Goal: Navigation & Orientation: Find specific page/section

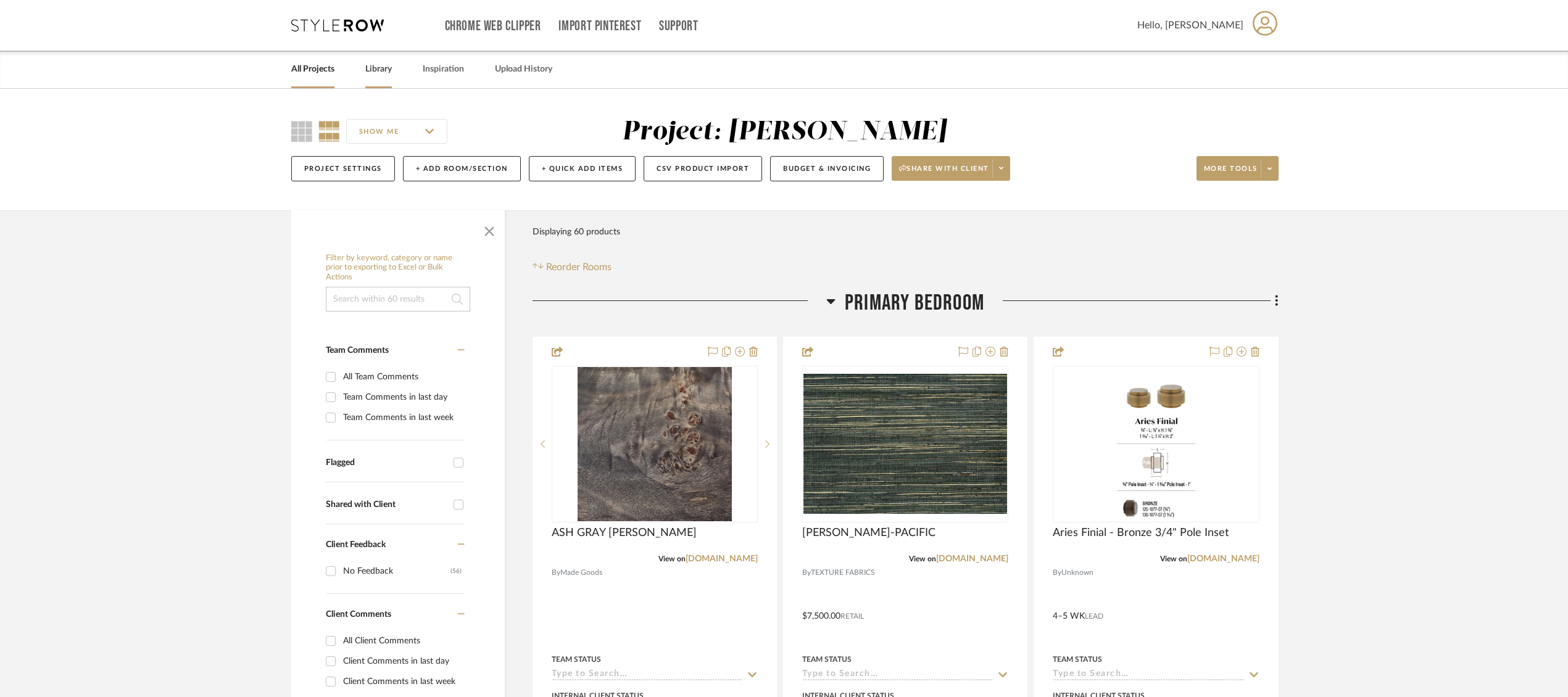
click at [382, 68] on link "Library" at bounding box center [378, 69] width 26 height 17
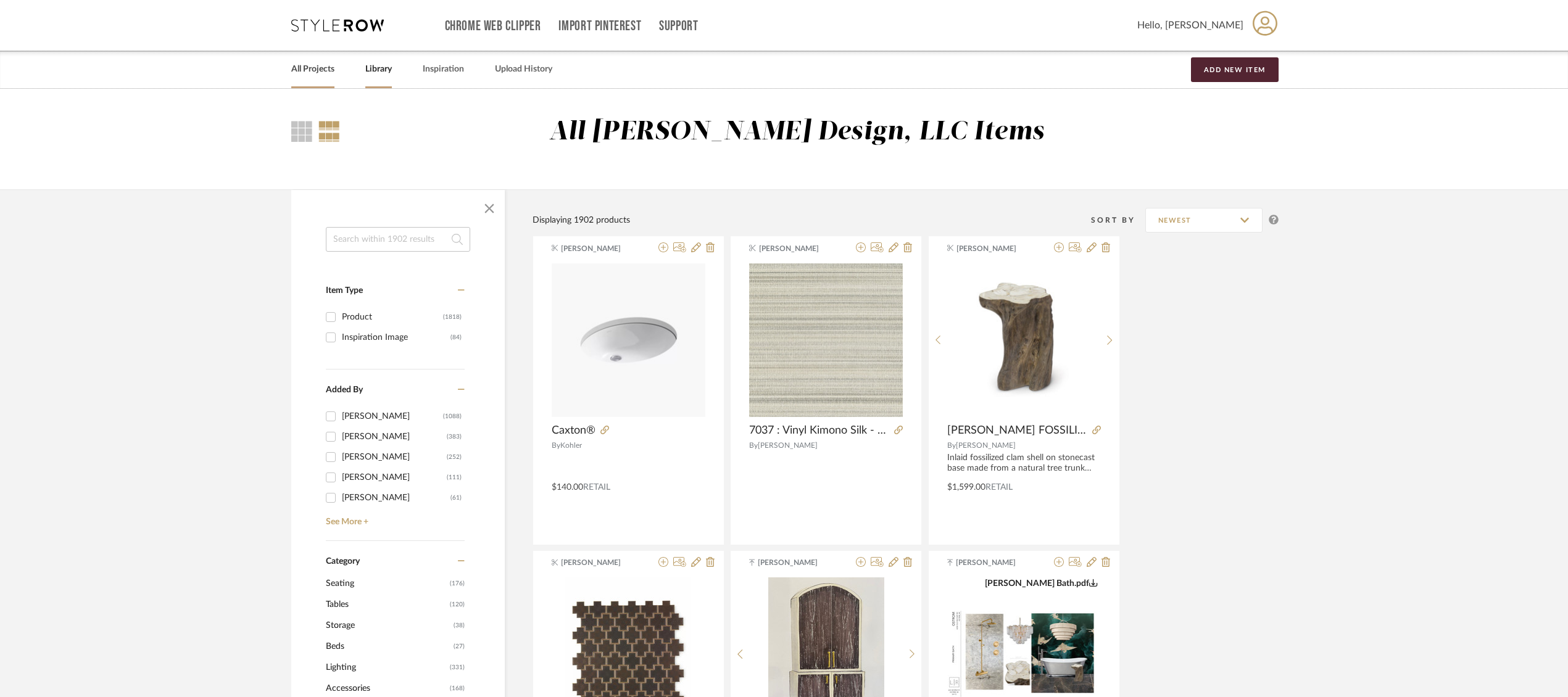
click at [313, 68] on link "All Projects" at bounding box center [313, 69] width 43 height 17
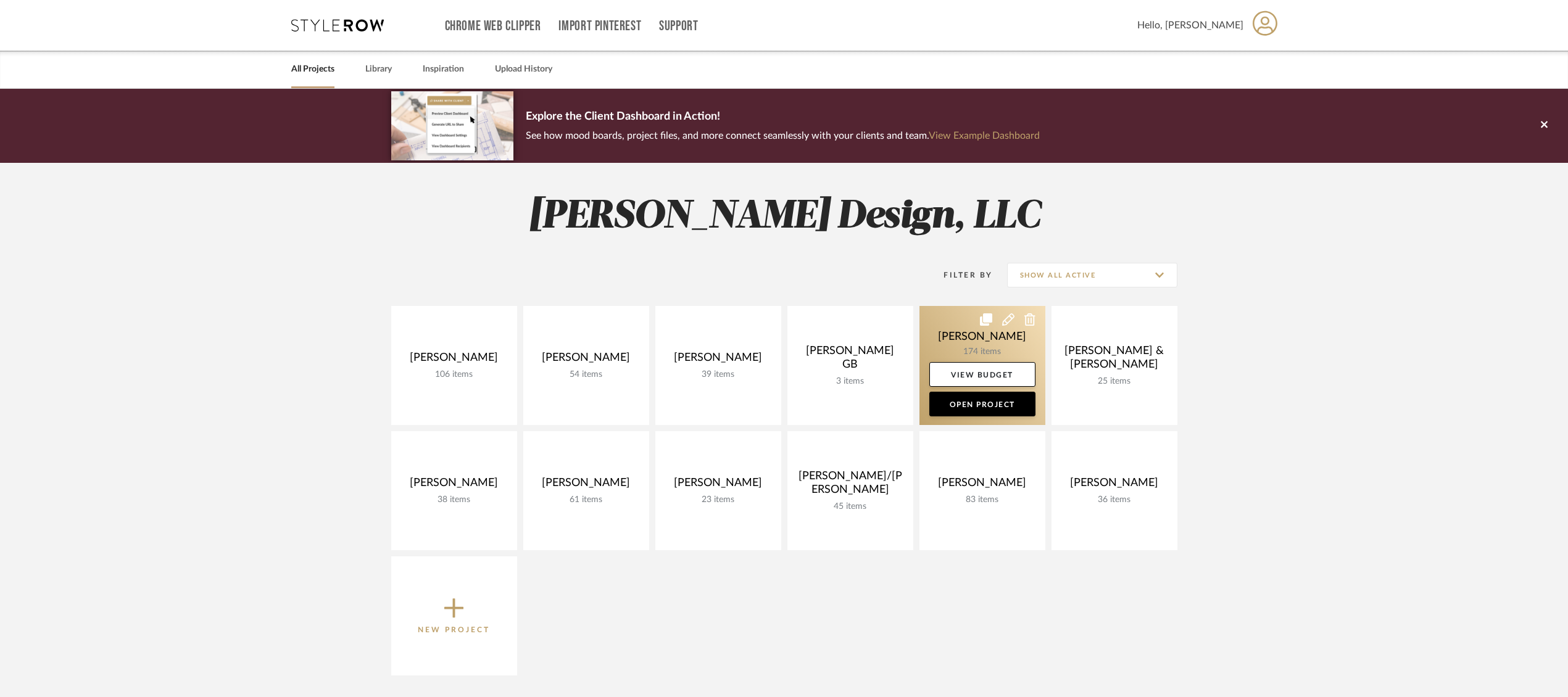
click at [957, 334] on link at bounding box center [982, 366] width 126 height 119
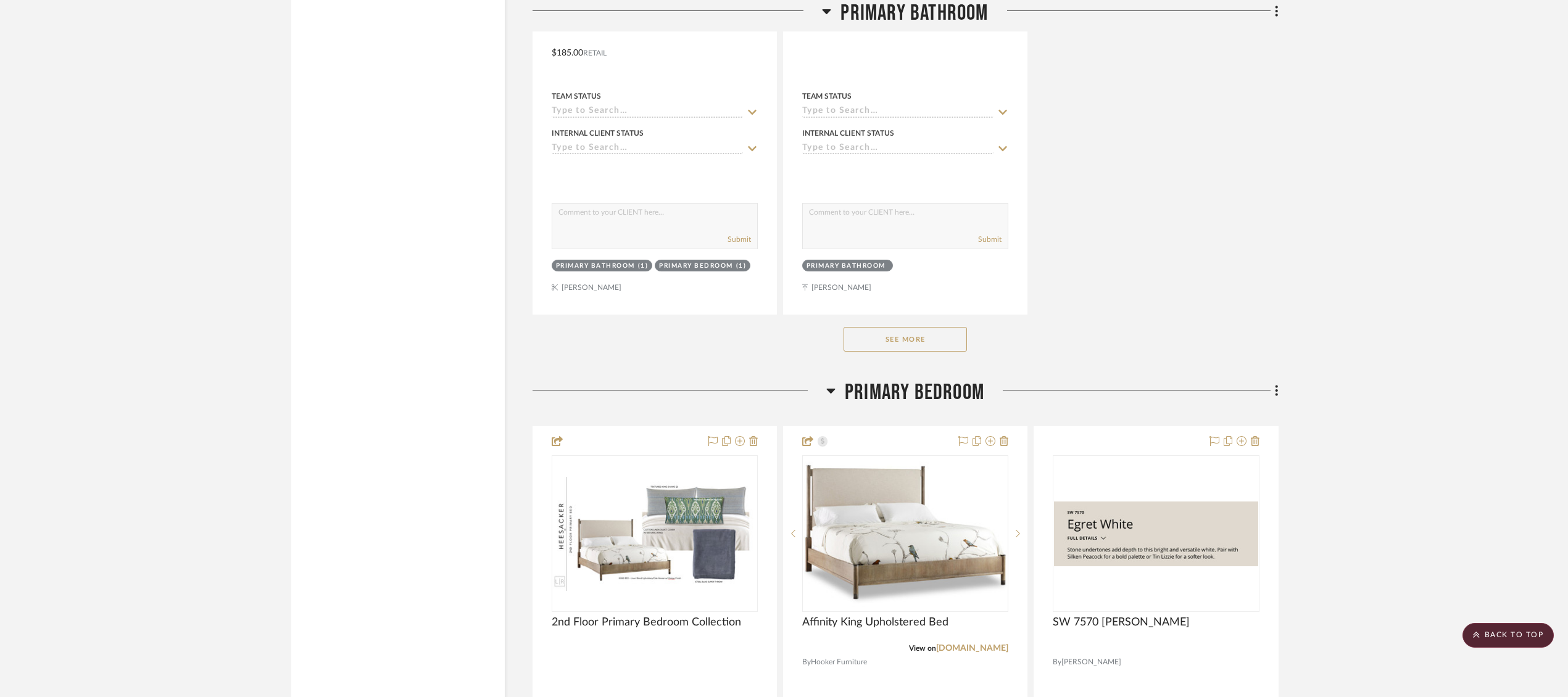
scroll to position [3460, 0]
click at [921, 334] on button "See More" at bounding box center [905, 338] width 124 height 25
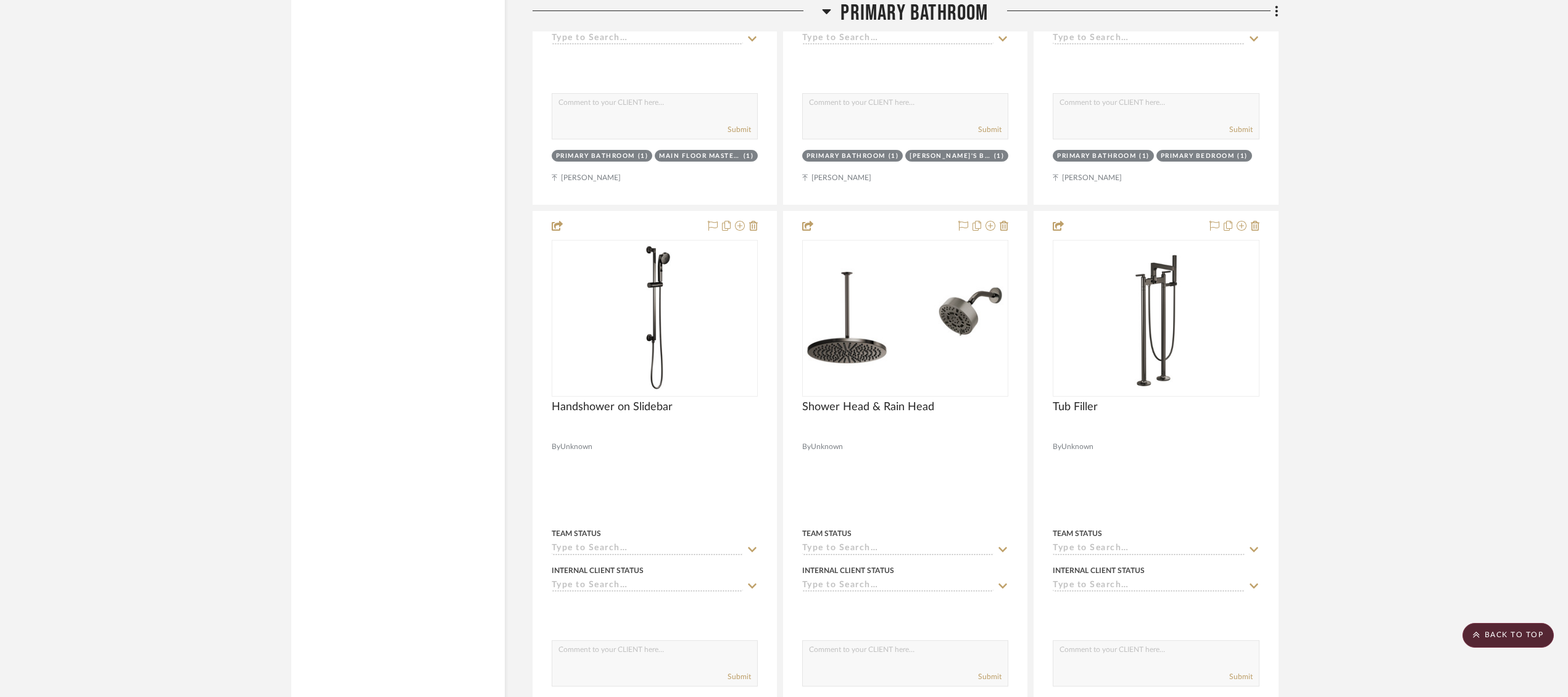
scroll to position [5763, 0]
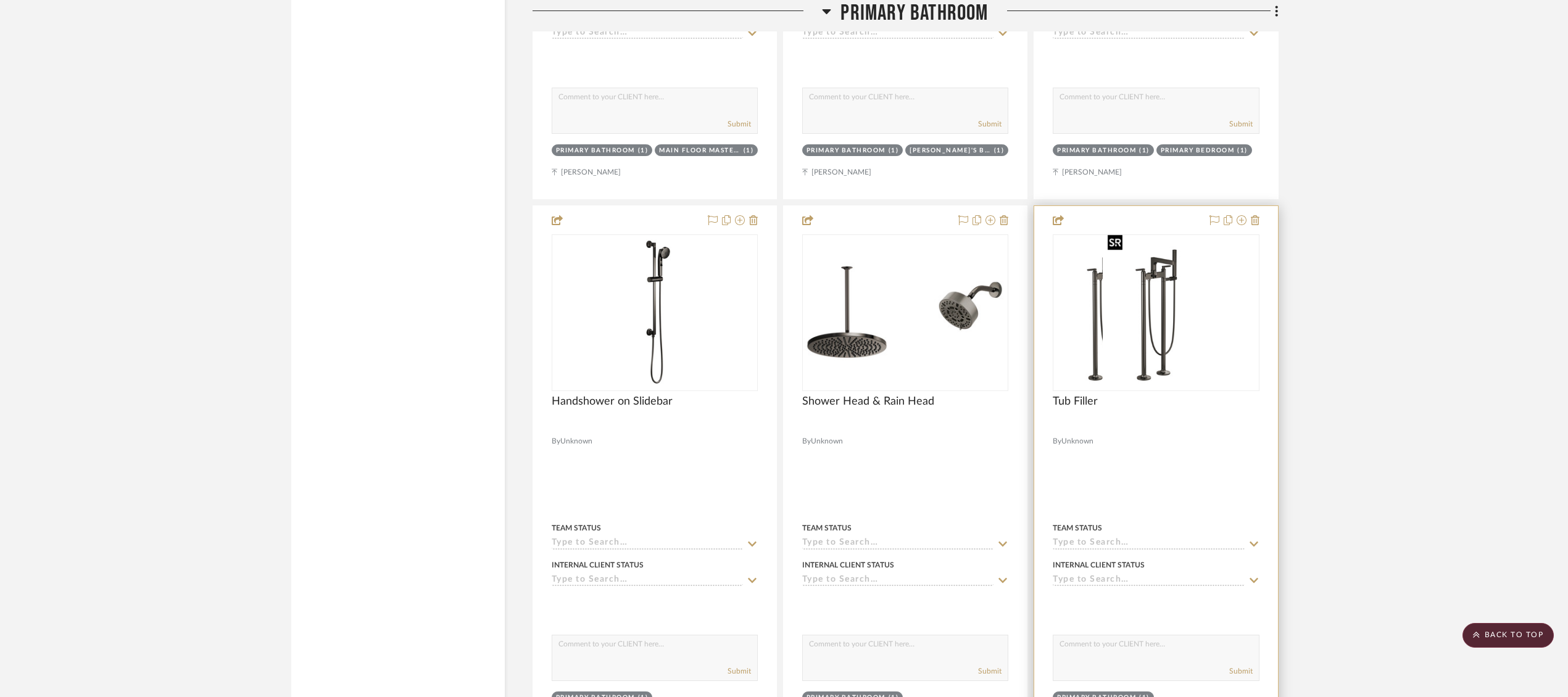
click at [1162, 269] on img "0" at bounding box center [1107, 313] width 107 height 154
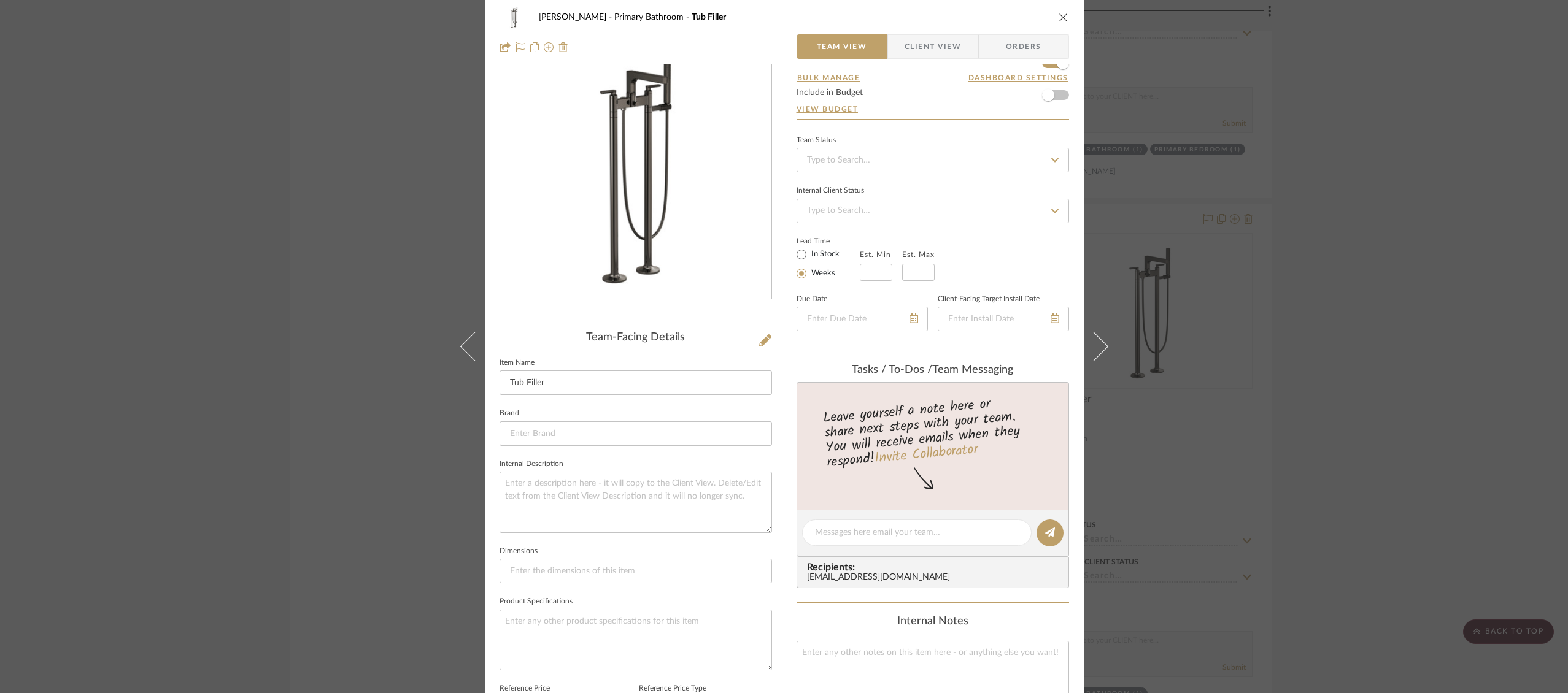
scroll to position [0, 0]
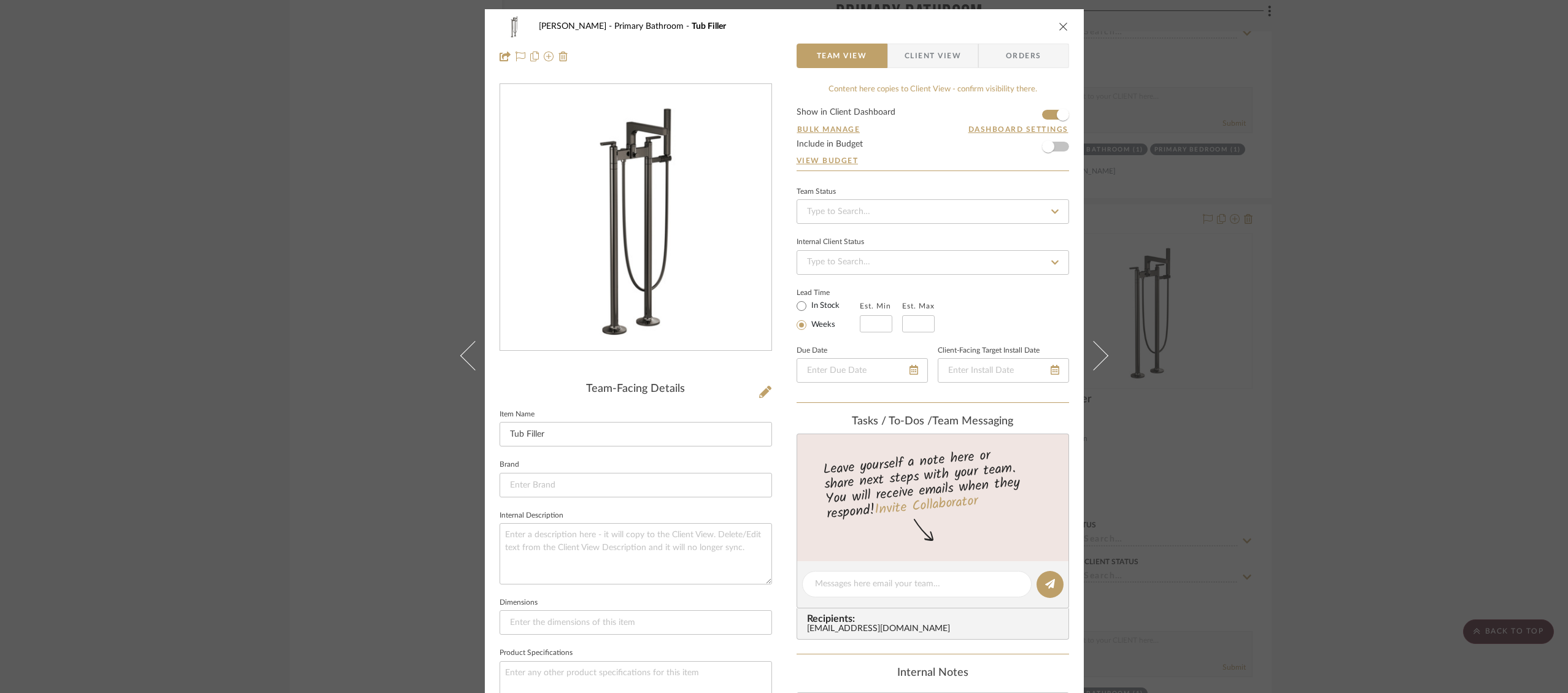
click at [1062, 22] on icon "close" at bounding box center [1063, 26] width 10 height 10
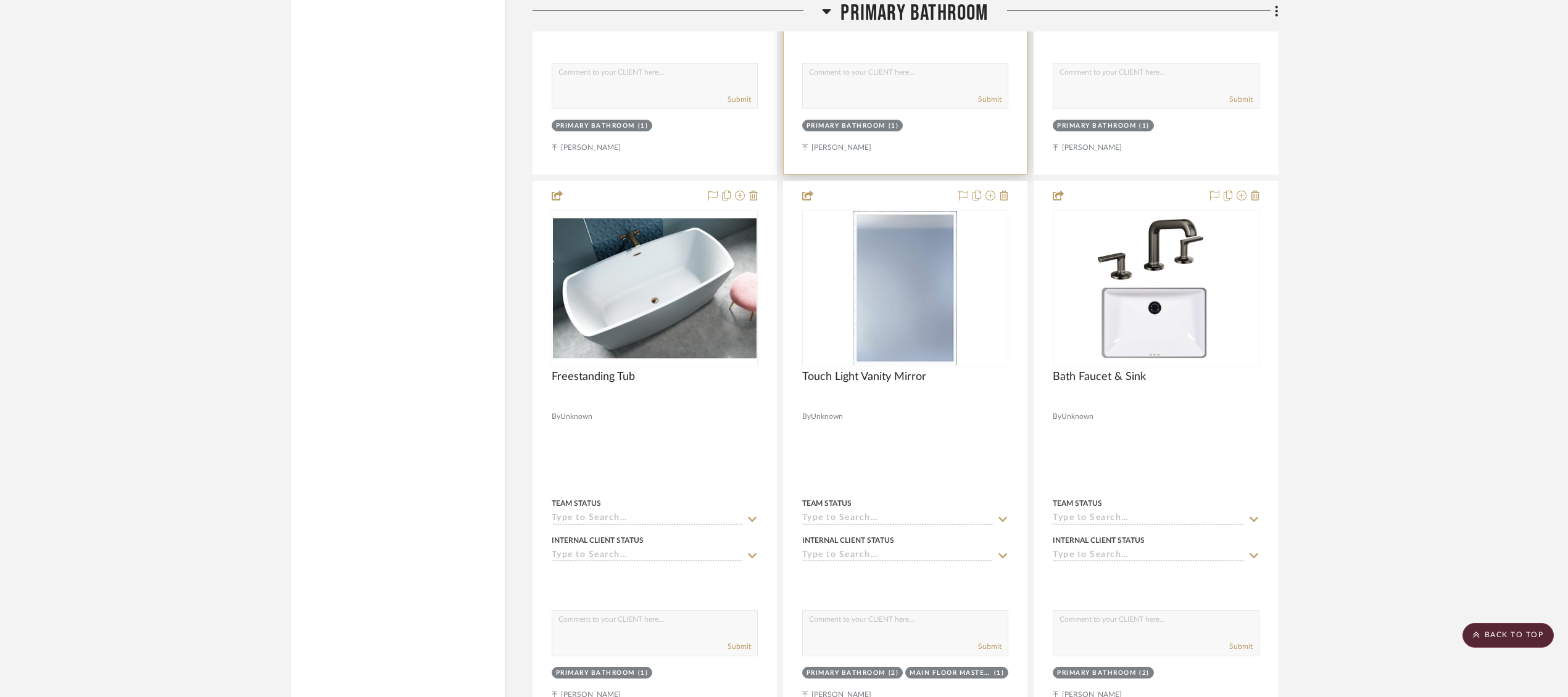
scroll to position [6346, 0]
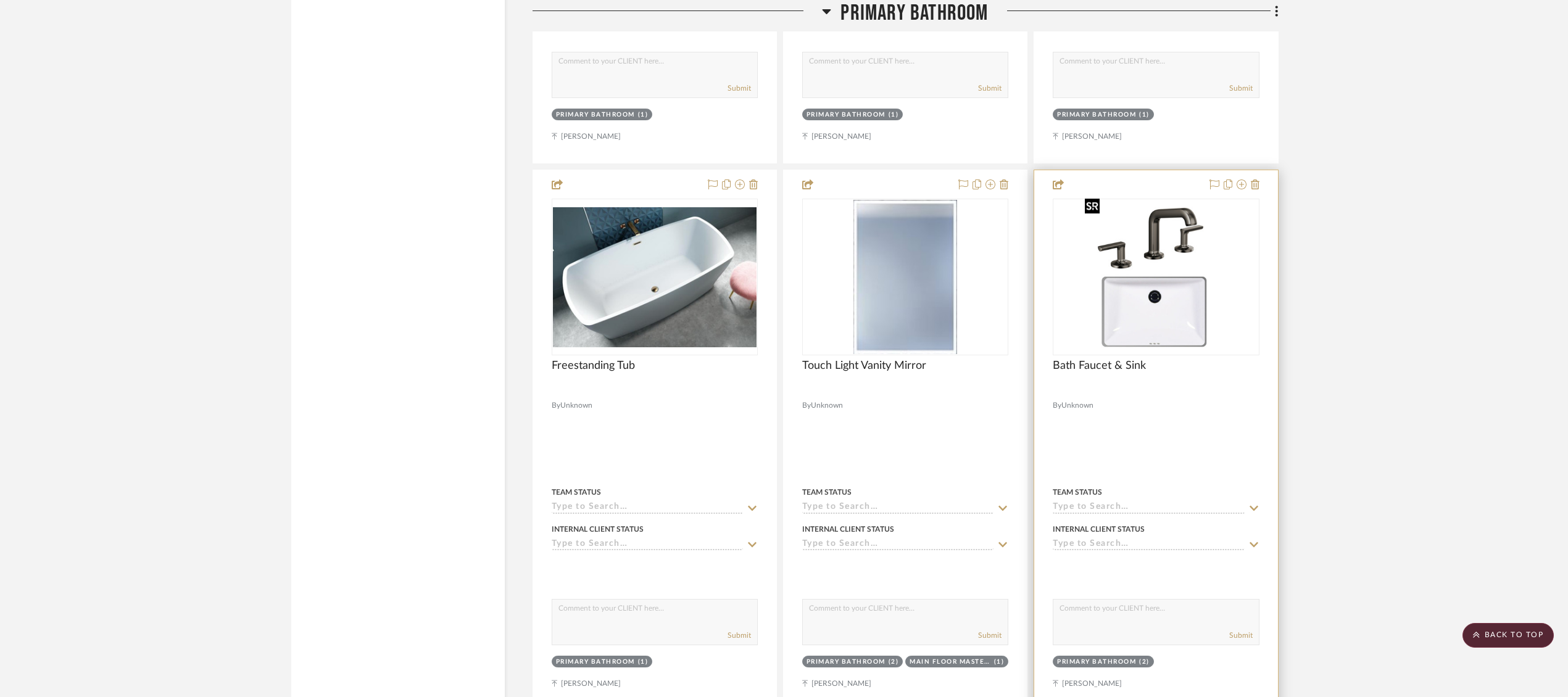
click at [1155, 234] on img "0" at bounding box center [1155, 277] width 152 height 154
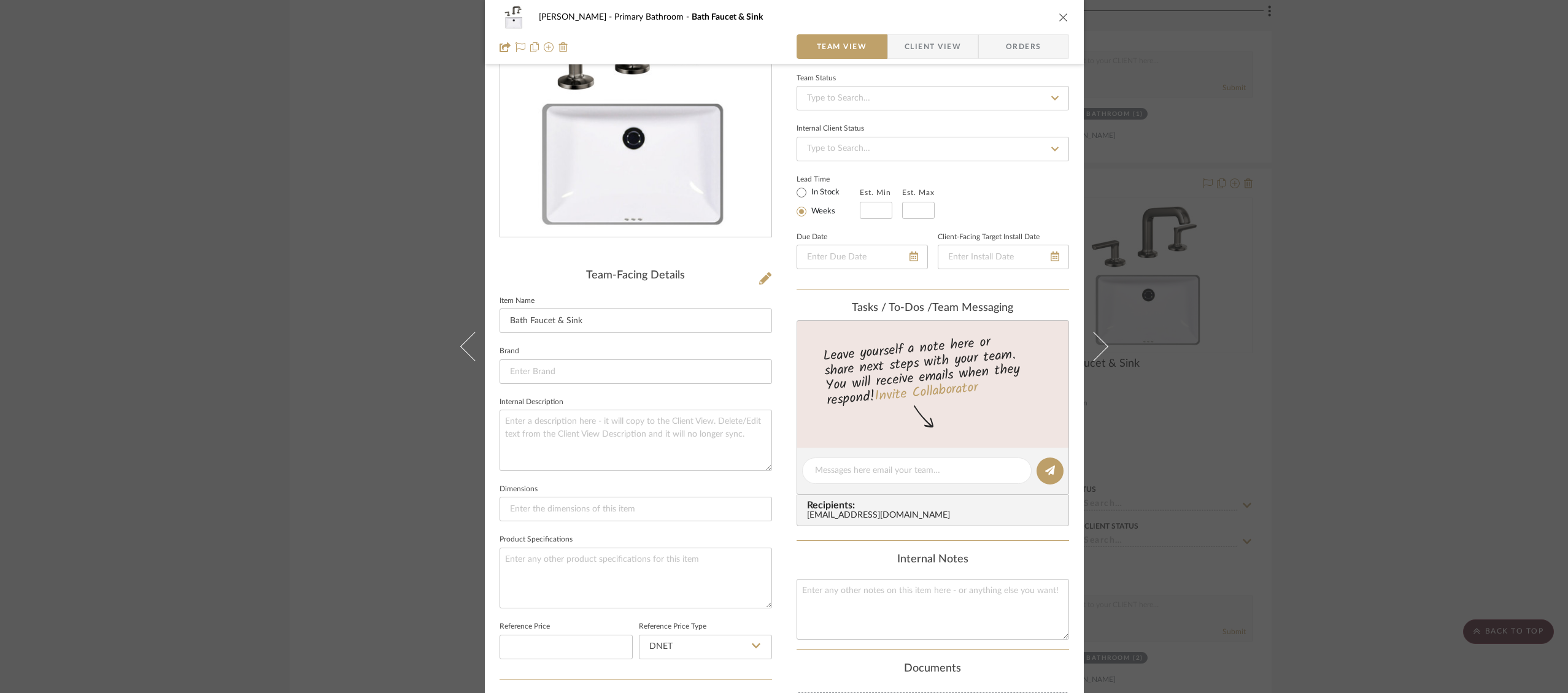
scroll to position [0, 0]
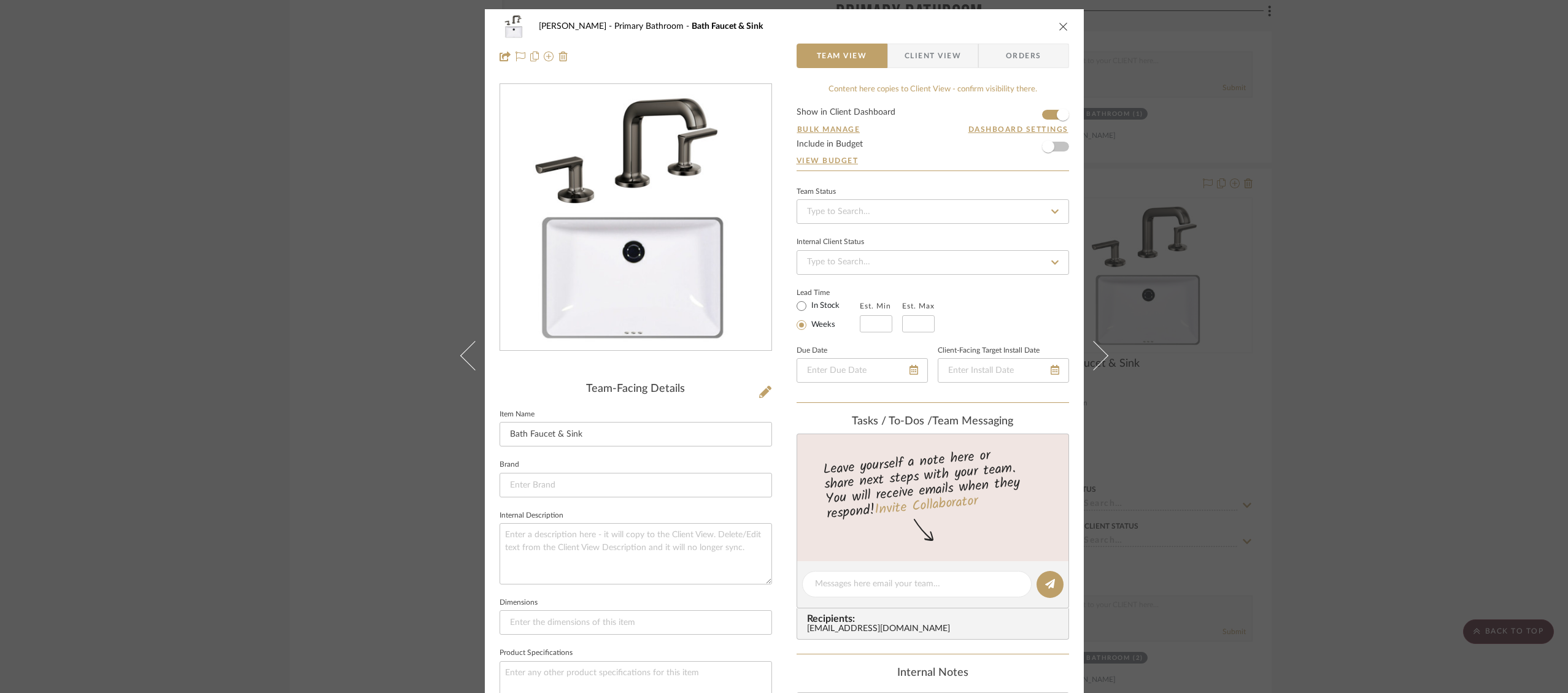
click at [1061, 26] on icon "close" at bounding box center [1063, 26] width 10 height 10
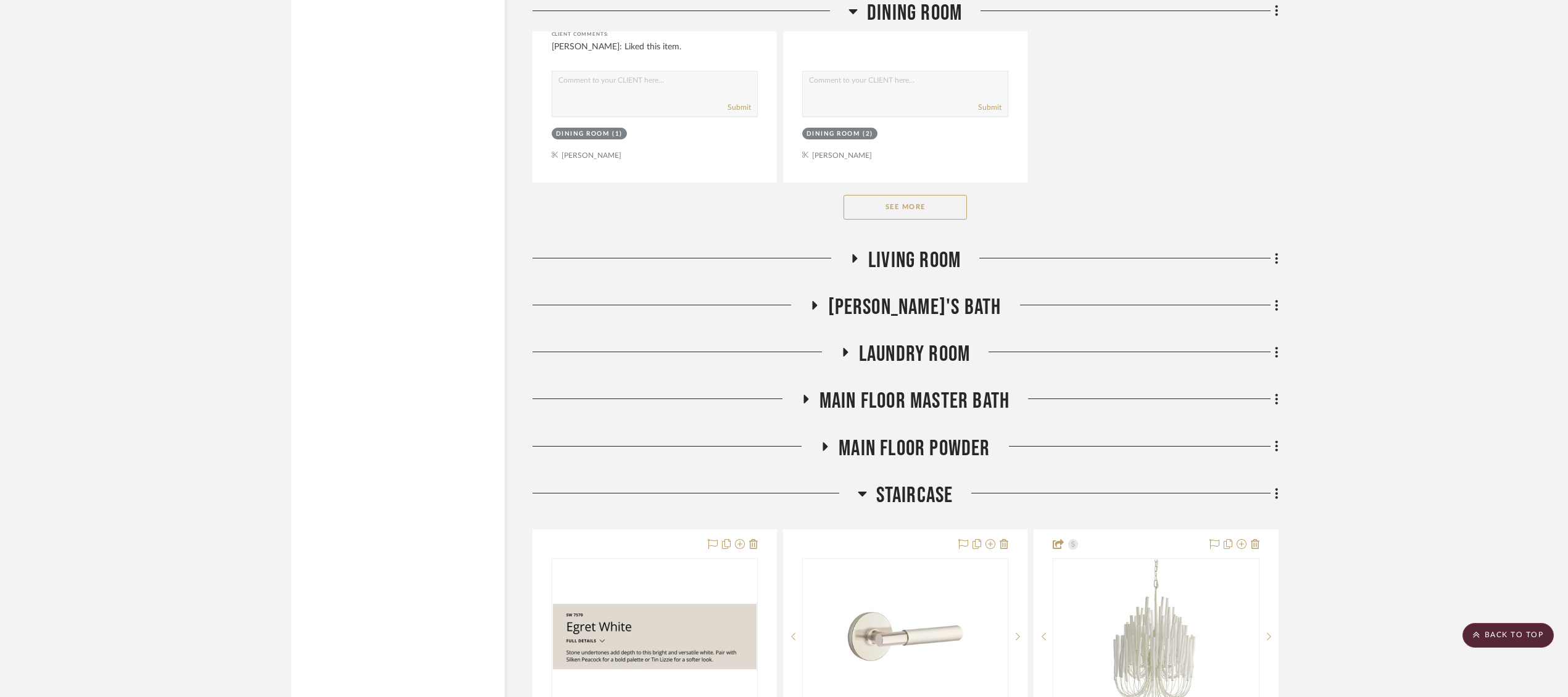
scroll to position [9830, 0]
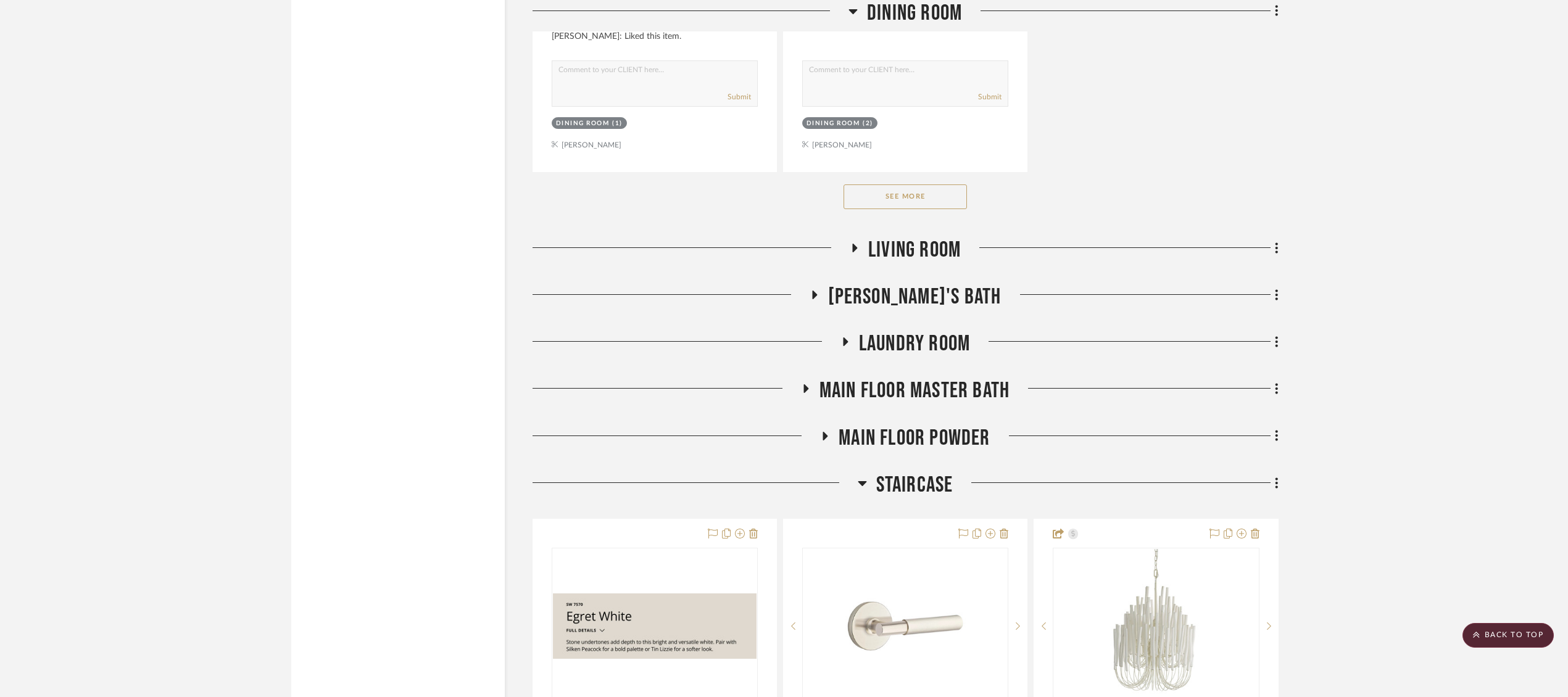
click at [888, 290] on span "[PERSON_NAME]'s Bath" at bounding box center [914, 297] width 173 height 26
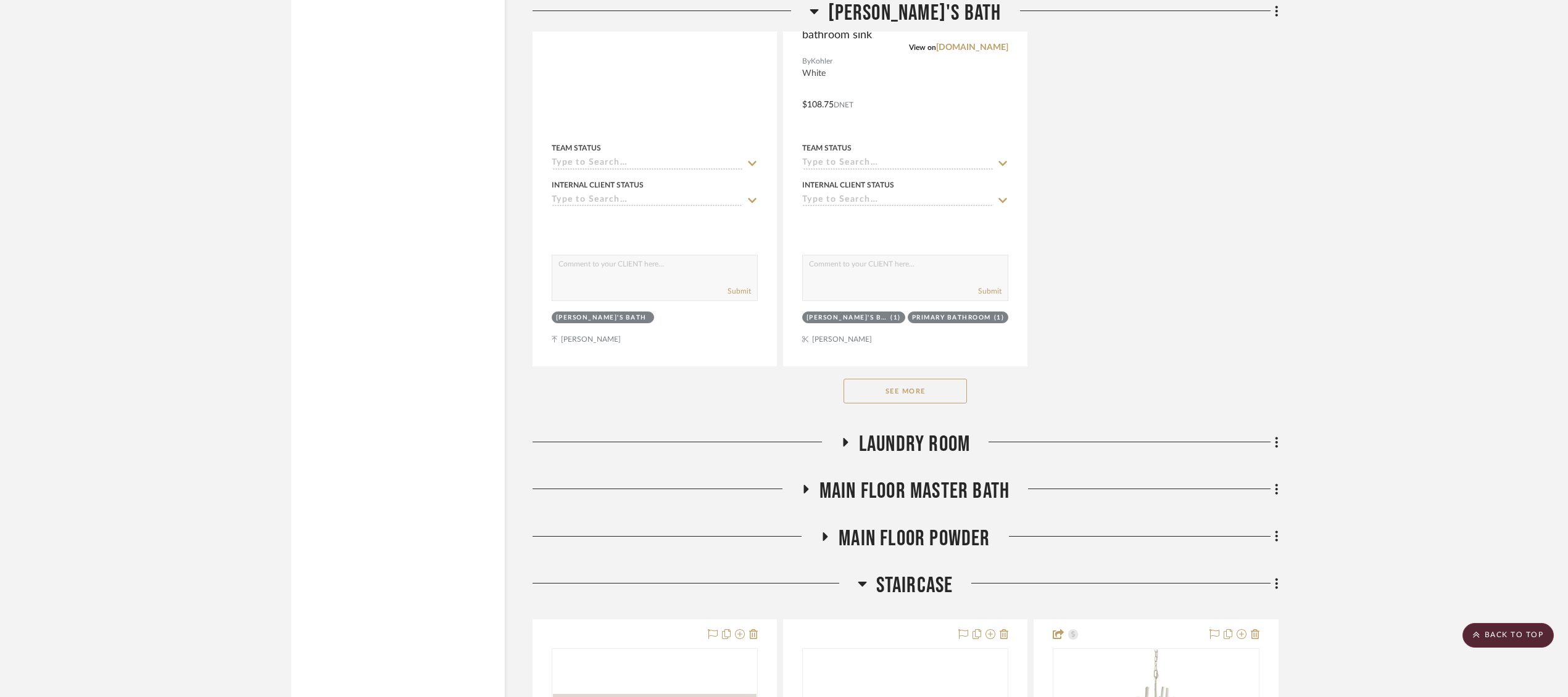
scroll to position [11440, 0]
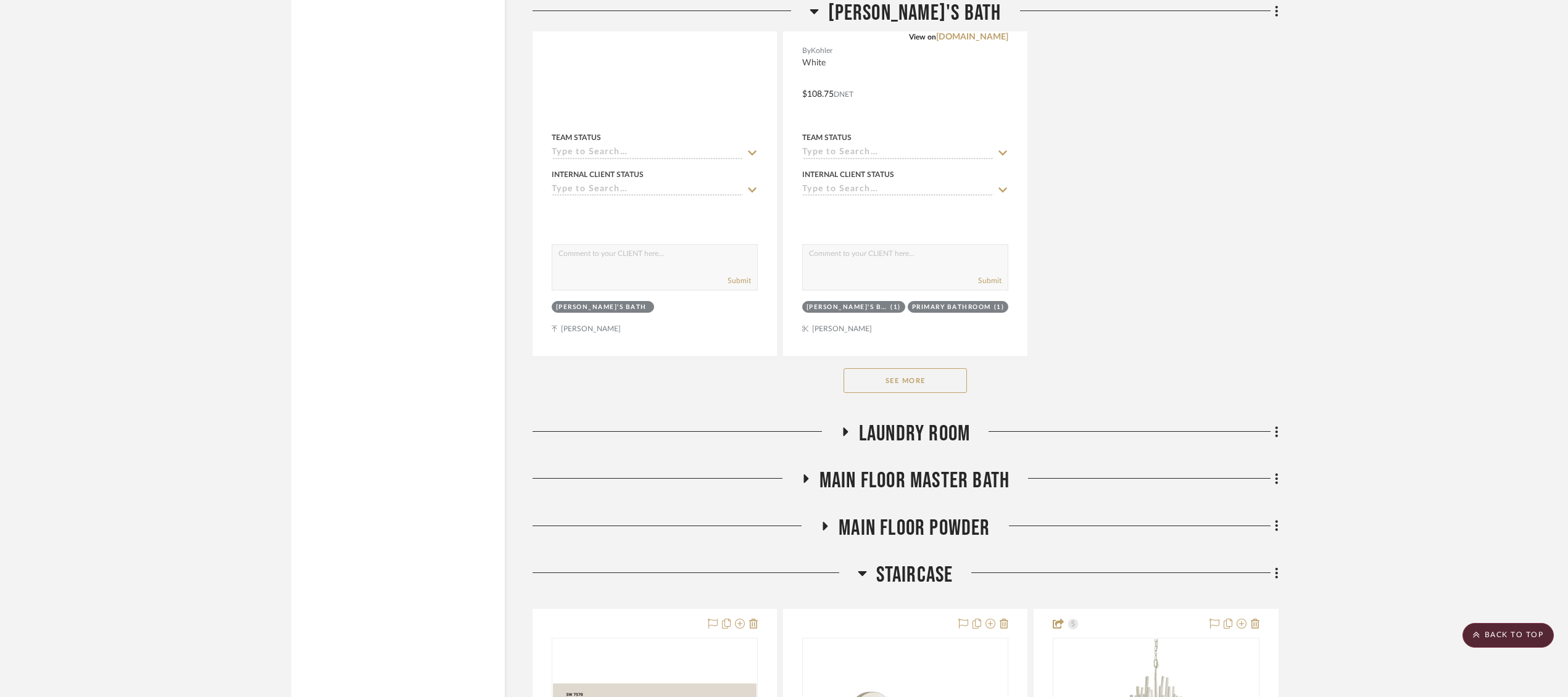
click at [882, 369] on button "See More" at bounding box center [905, 381] width 124 height 25
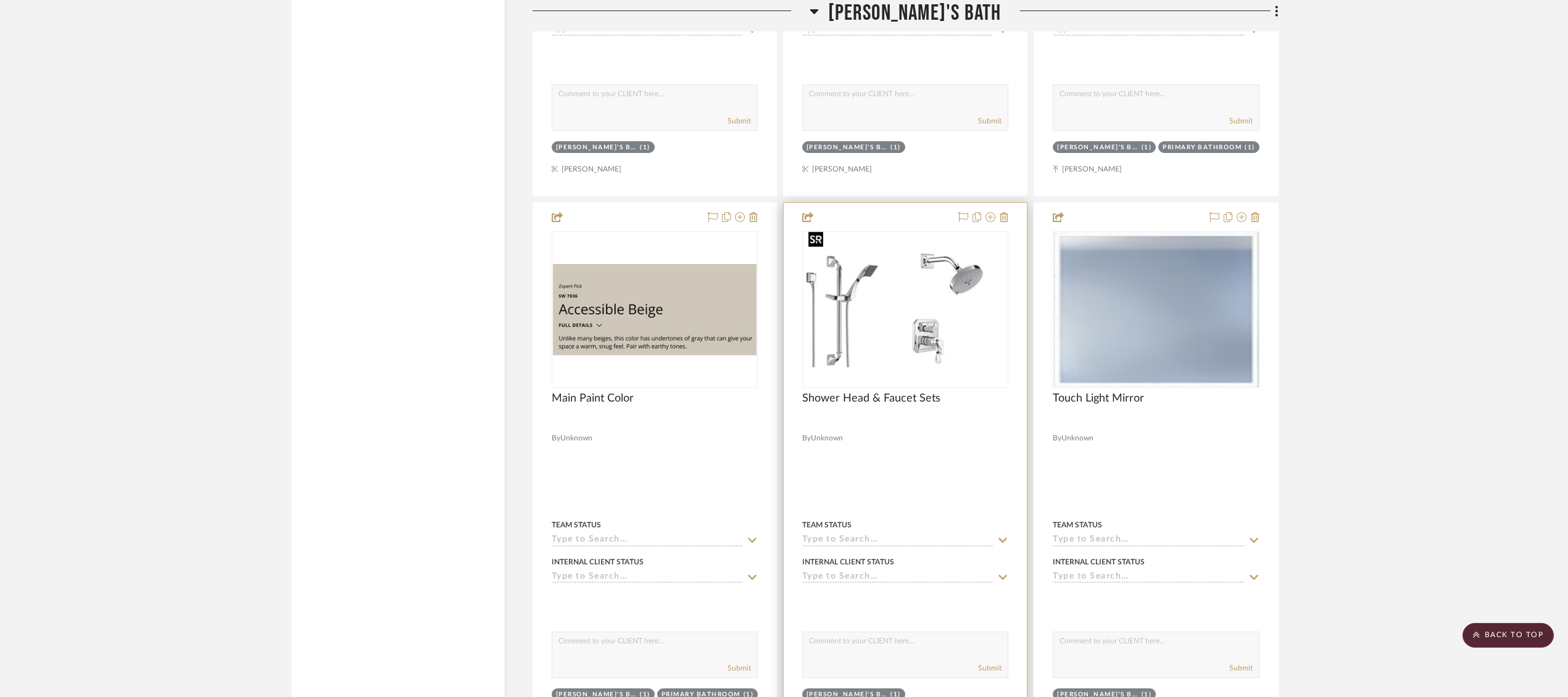
scroll to position [14339, 0]
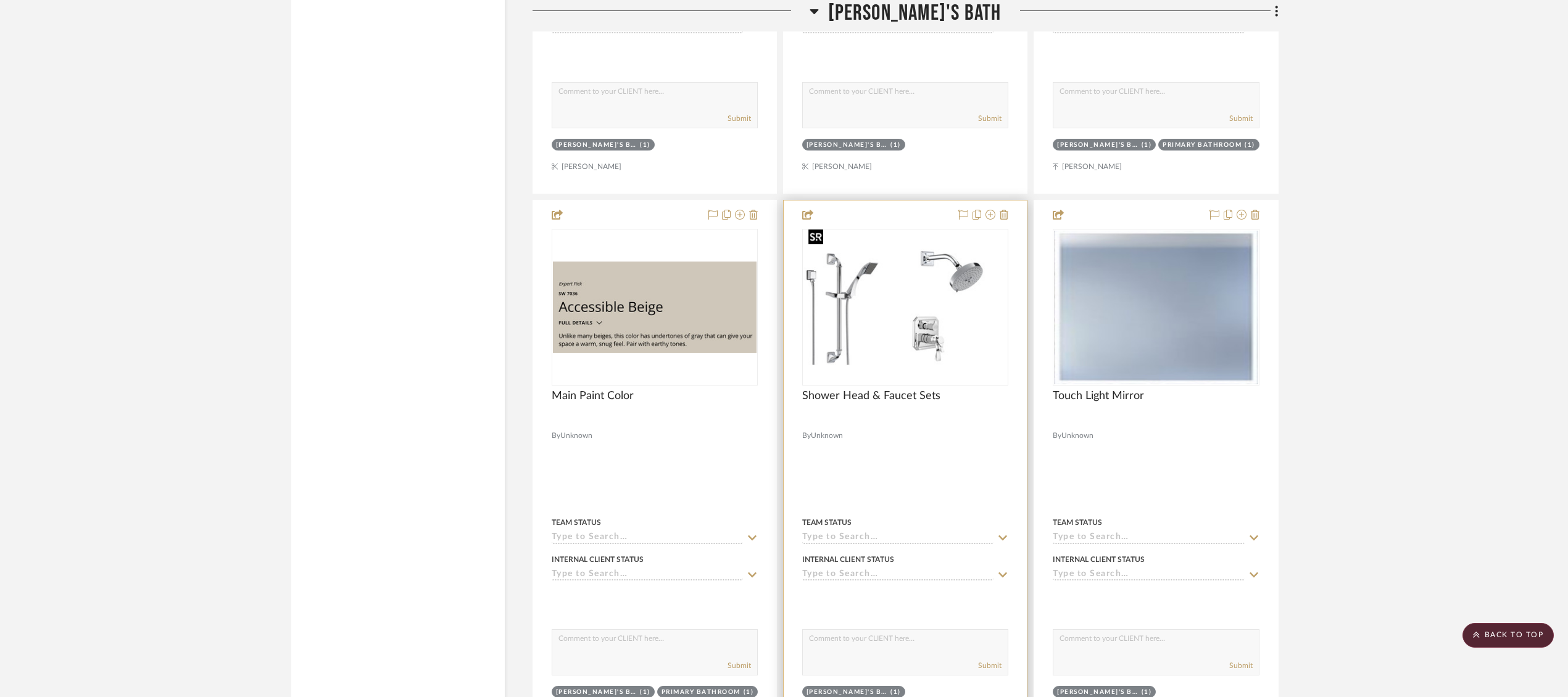
click at [873, 291] on img "0" at bounding box center [905, 307] width 204 height 136
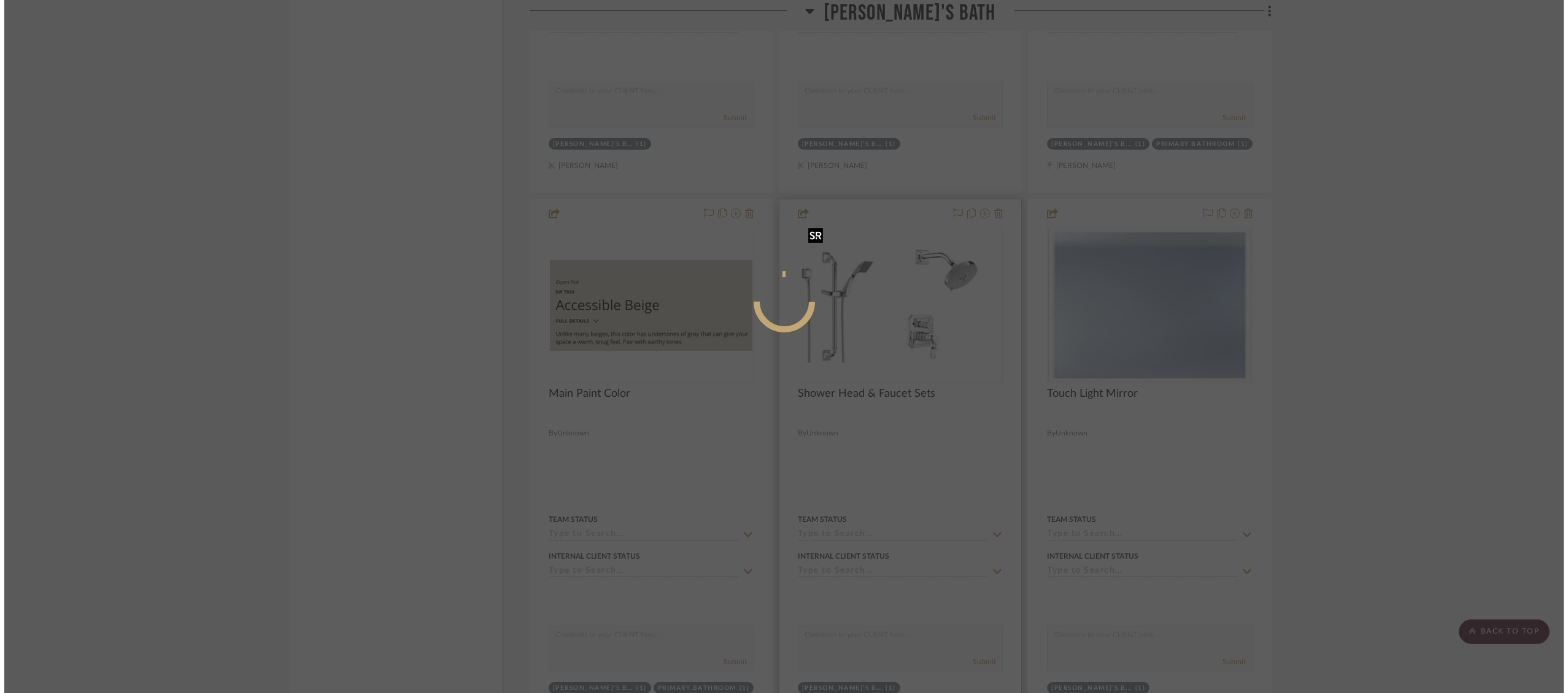
scroll to position [0, 0]
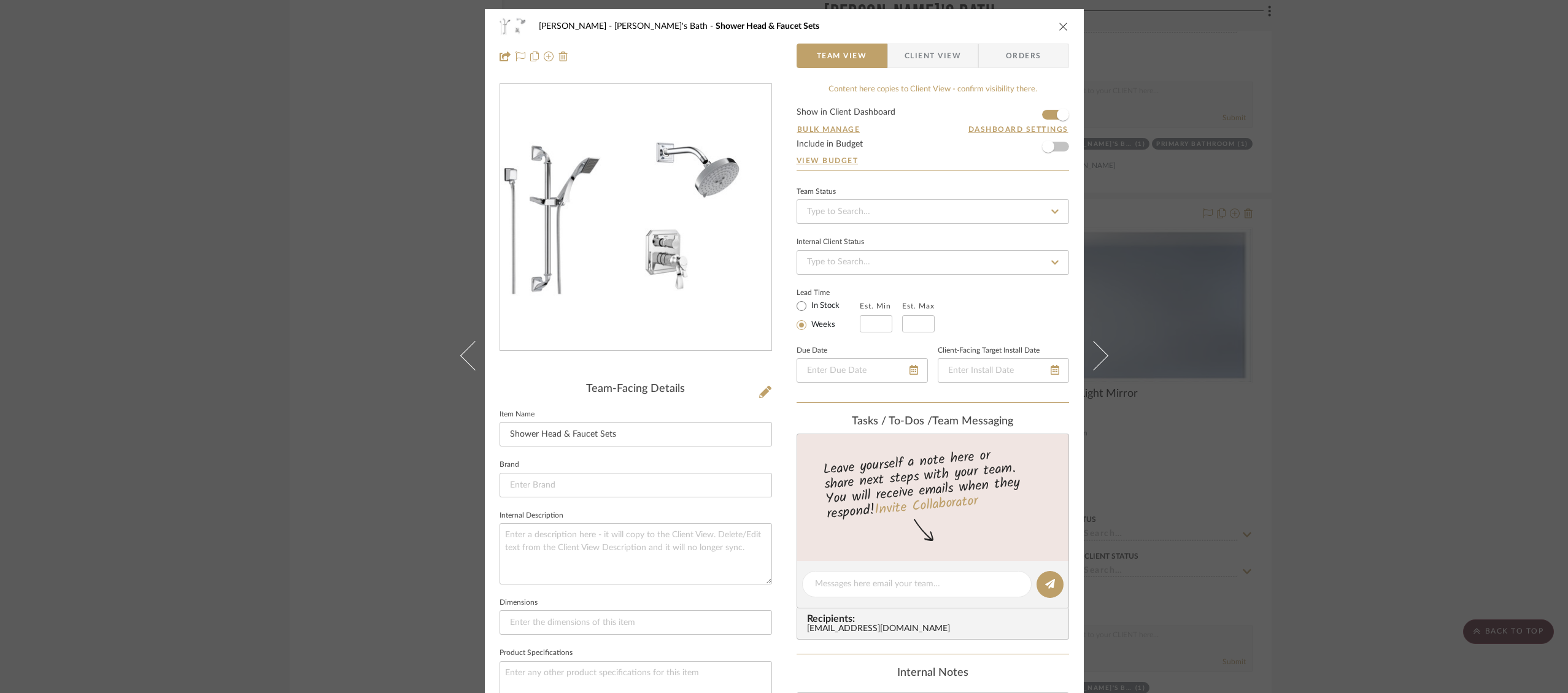
click at [1058, 26] on icon "close" at bounding box center [1063, 26] width 10 height 10
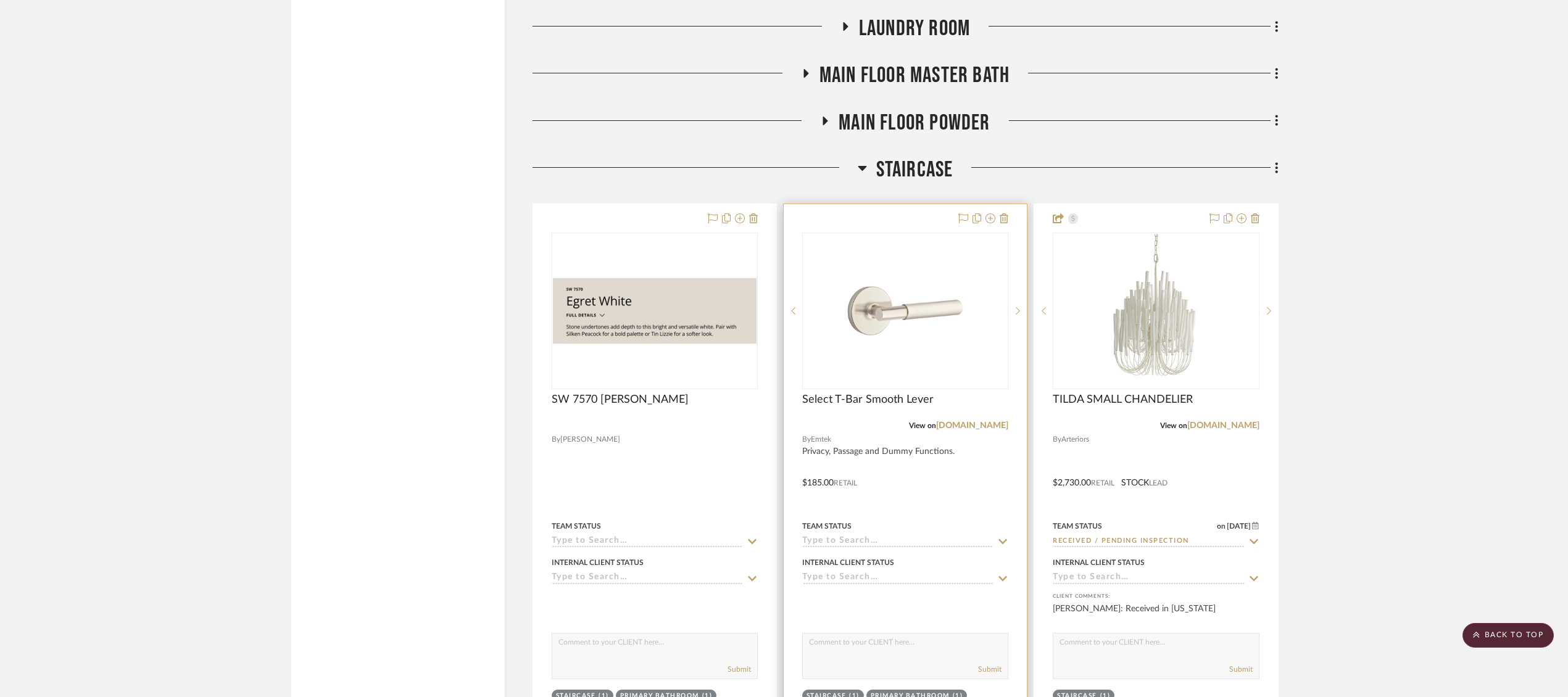
scroll to position [15667, 0]
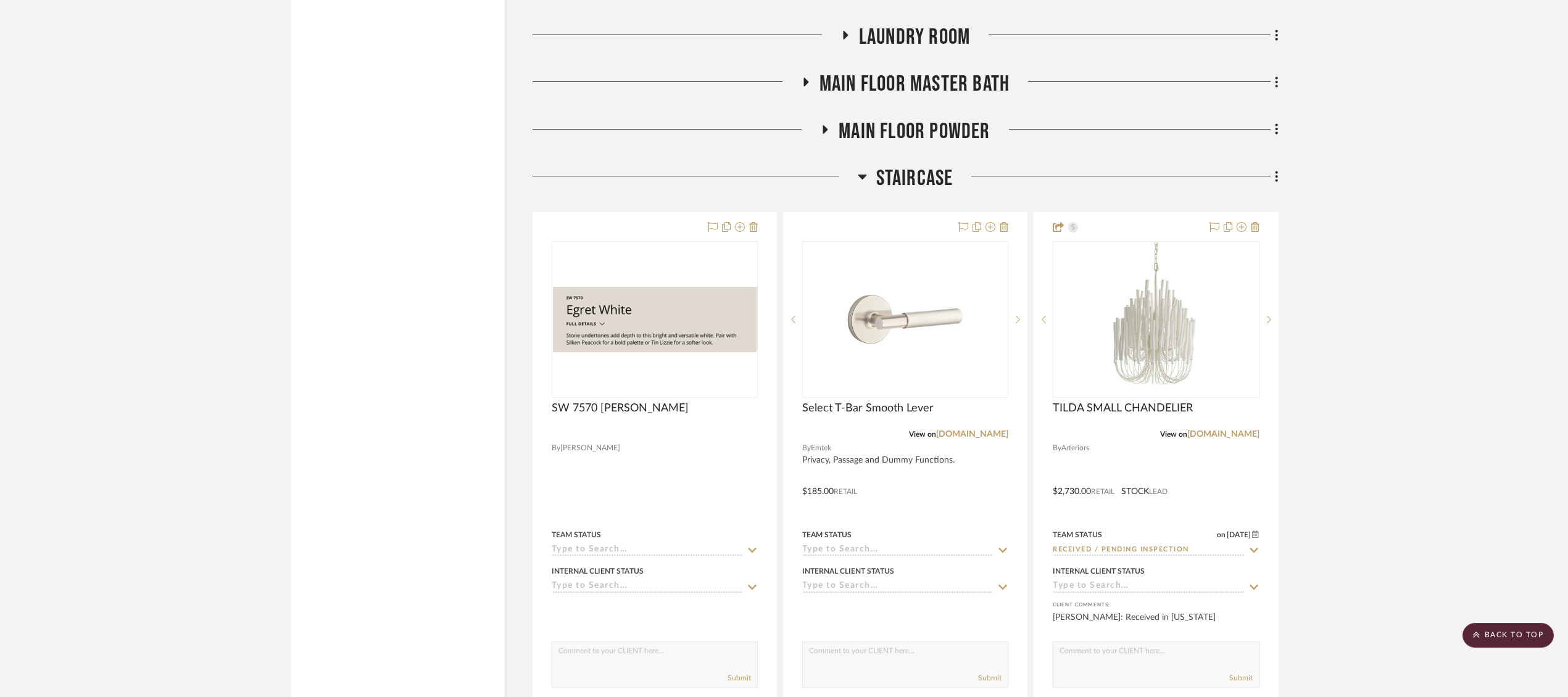
click at [833, 71] on span "Main Floor Master Bath" at bounding box center [914, 84] width 190 height 26
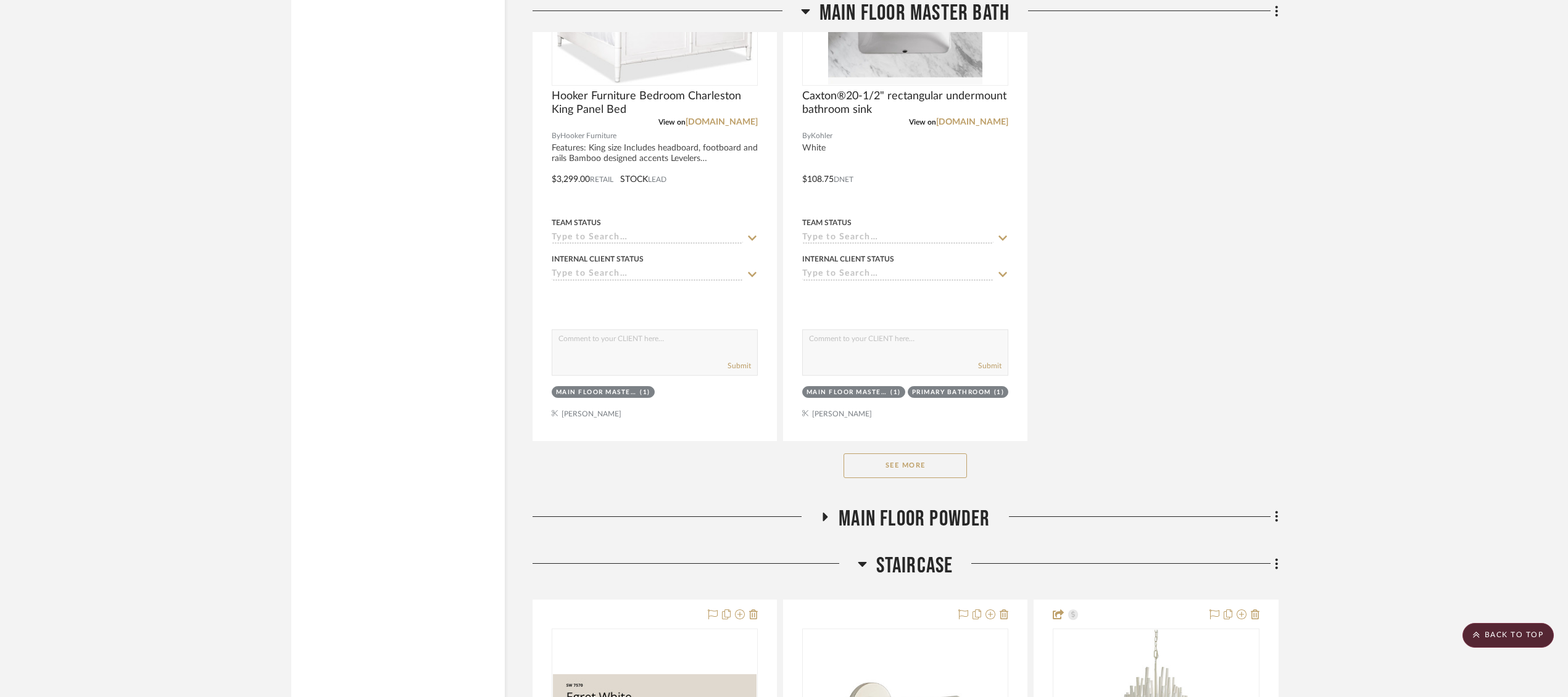
scroll to position [16981, 0]
click at [939, 453] on button "See More" at bounding box center [905, 465] width 124 height 25
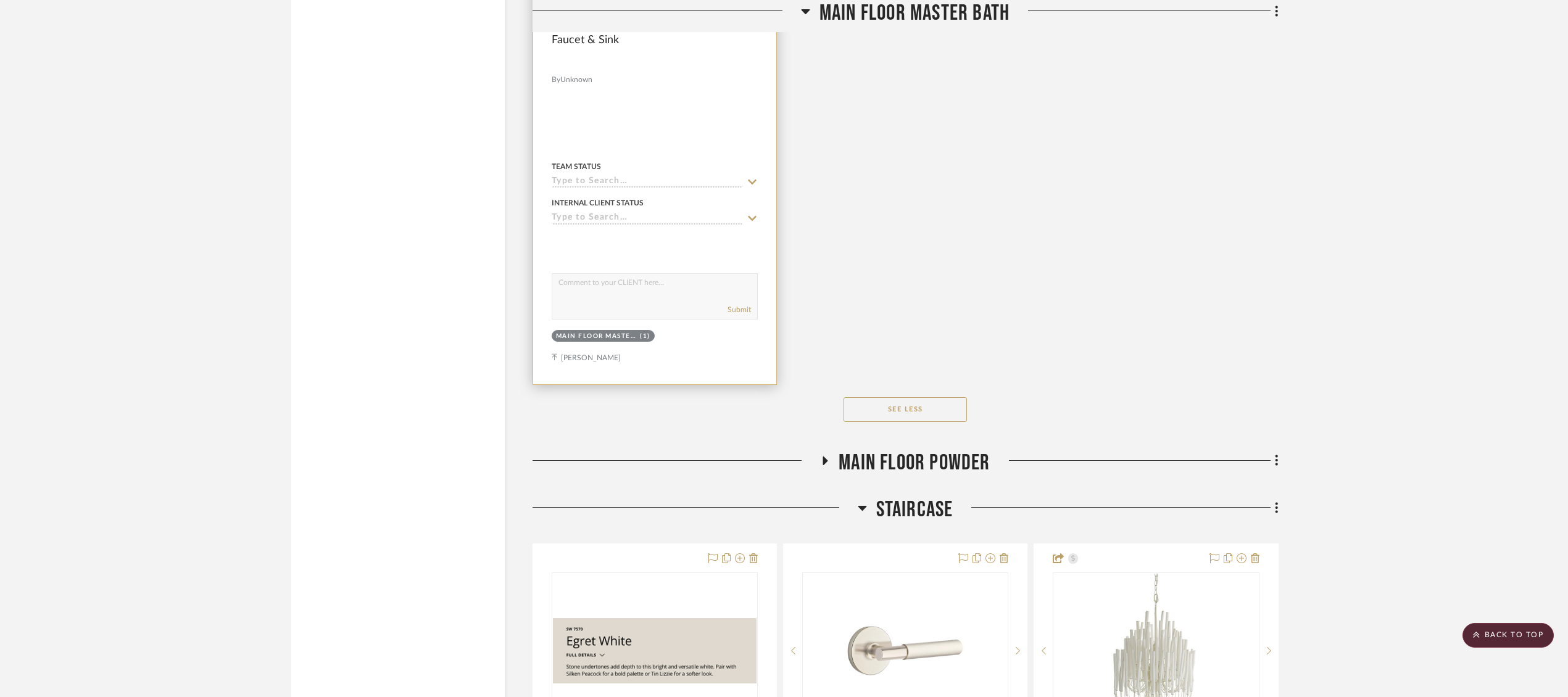
scroll to position [19778, 0]
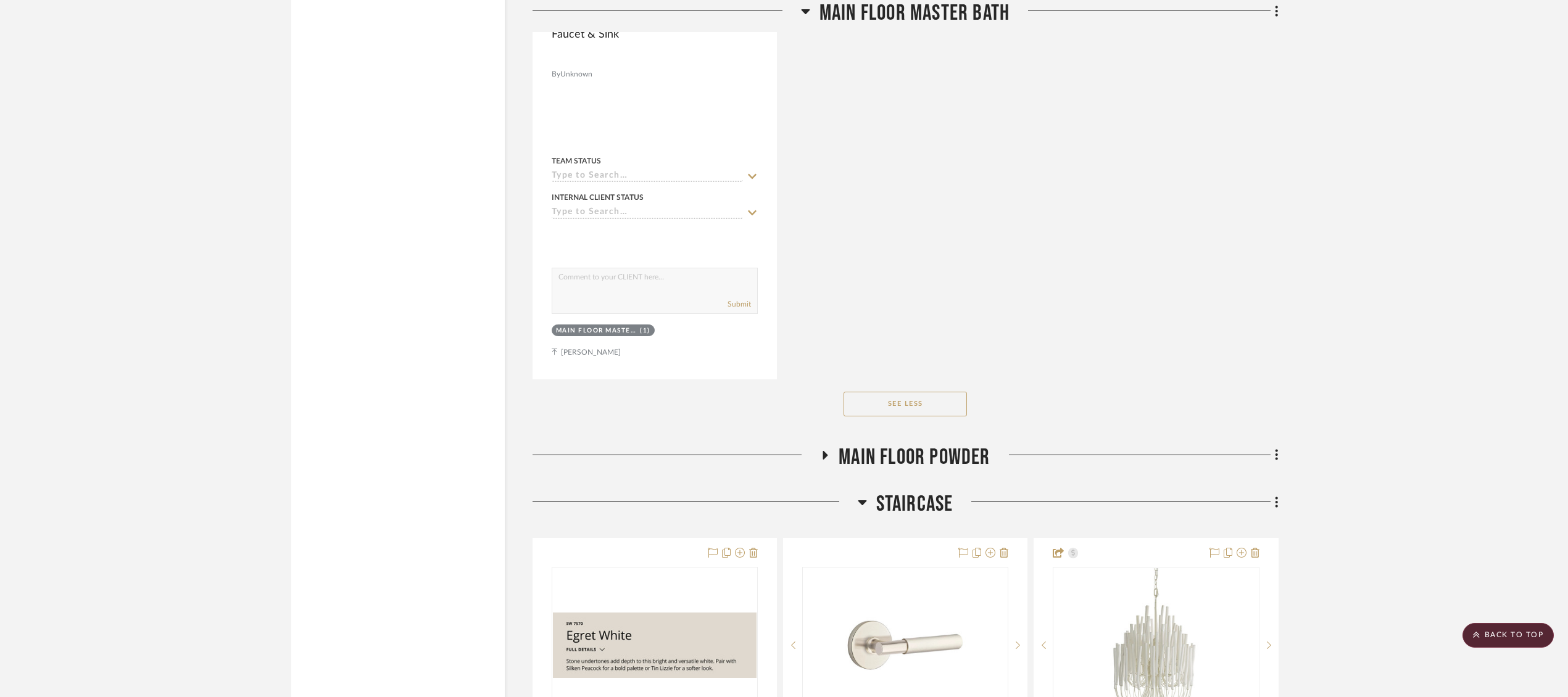
click at [914, 444] on span "Main Floor Powder" at bounding box center [914, 457] width 151 height 26
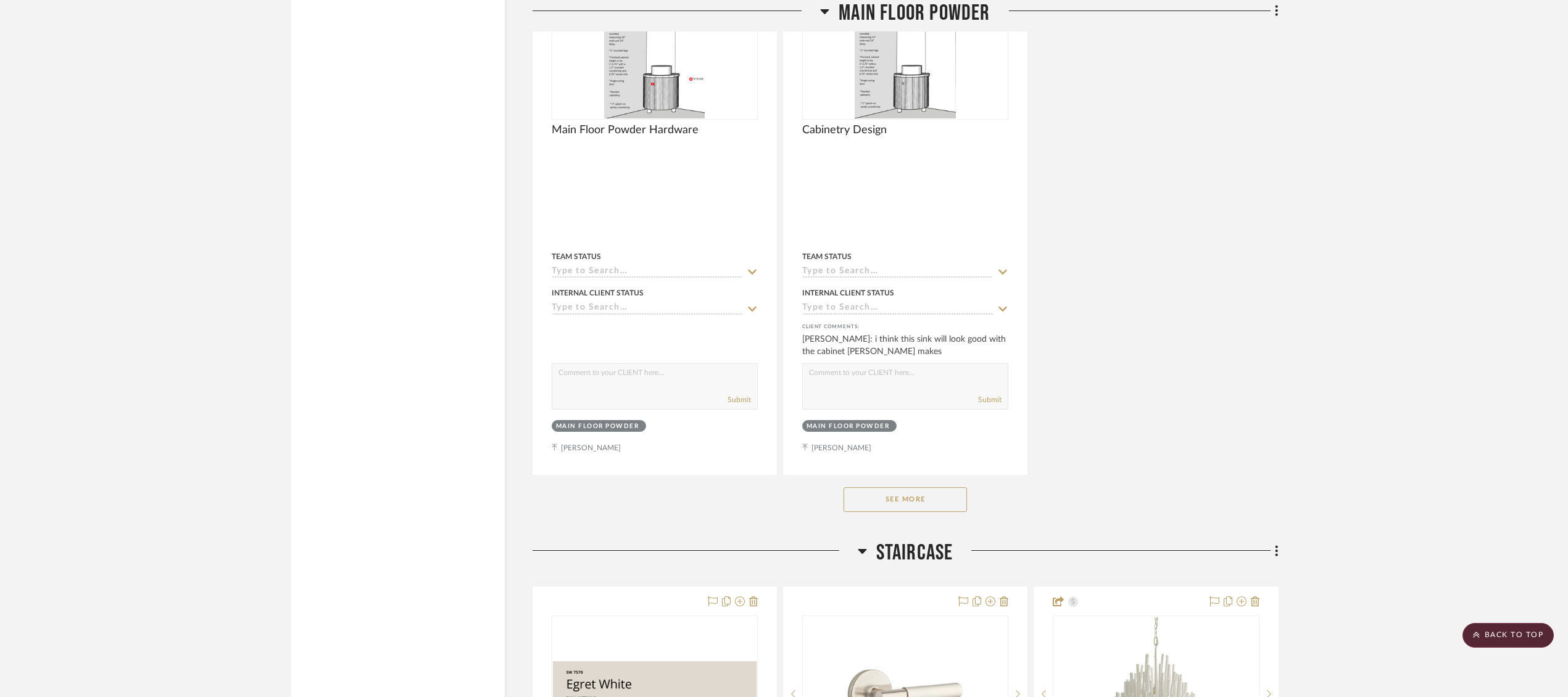
click at [901, 487] on button "See More" at bounding box center [905, 499] width 124 height 25
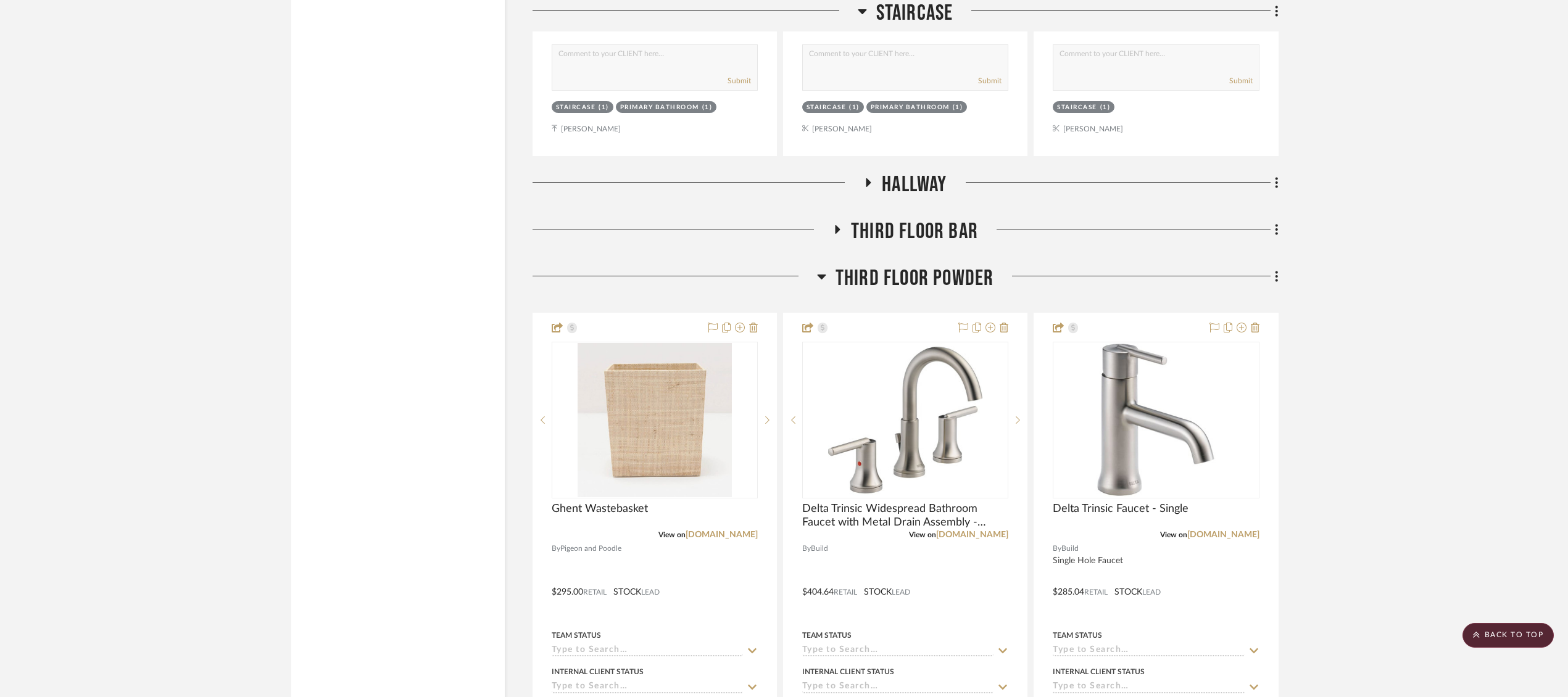
scroll to position [24052, 0]
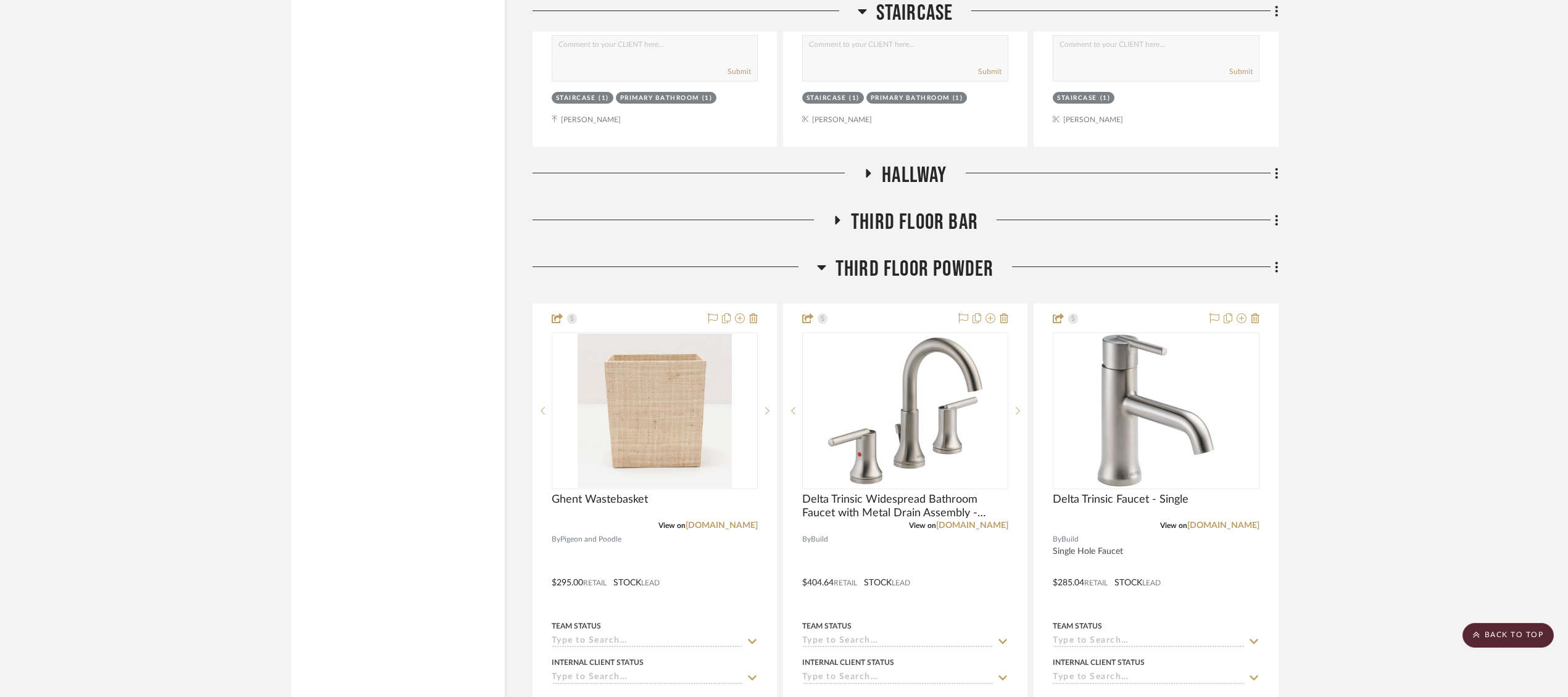
click at [923, 256] on span "Third Floor Powder" at bounding box center [915, 269] width 159 height 26
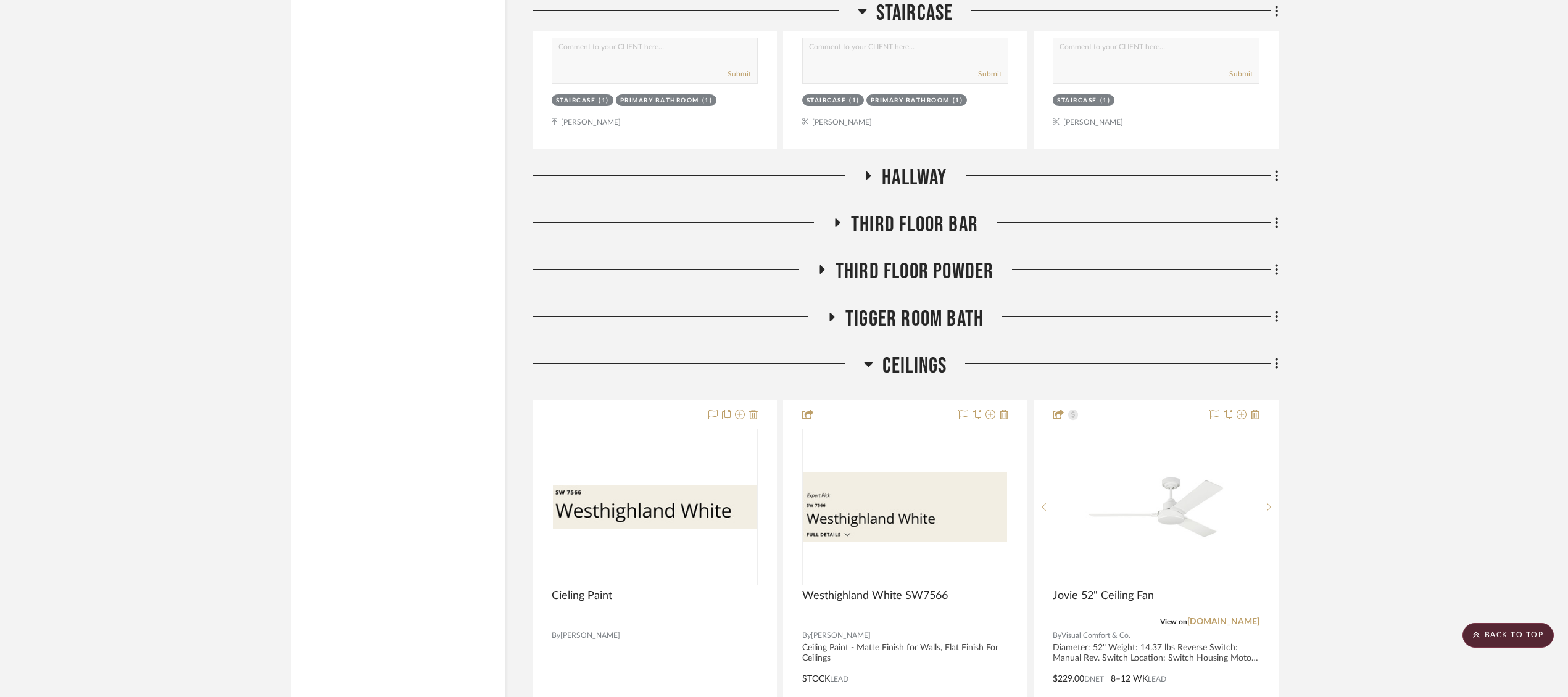
scroll to position [24046, 0]
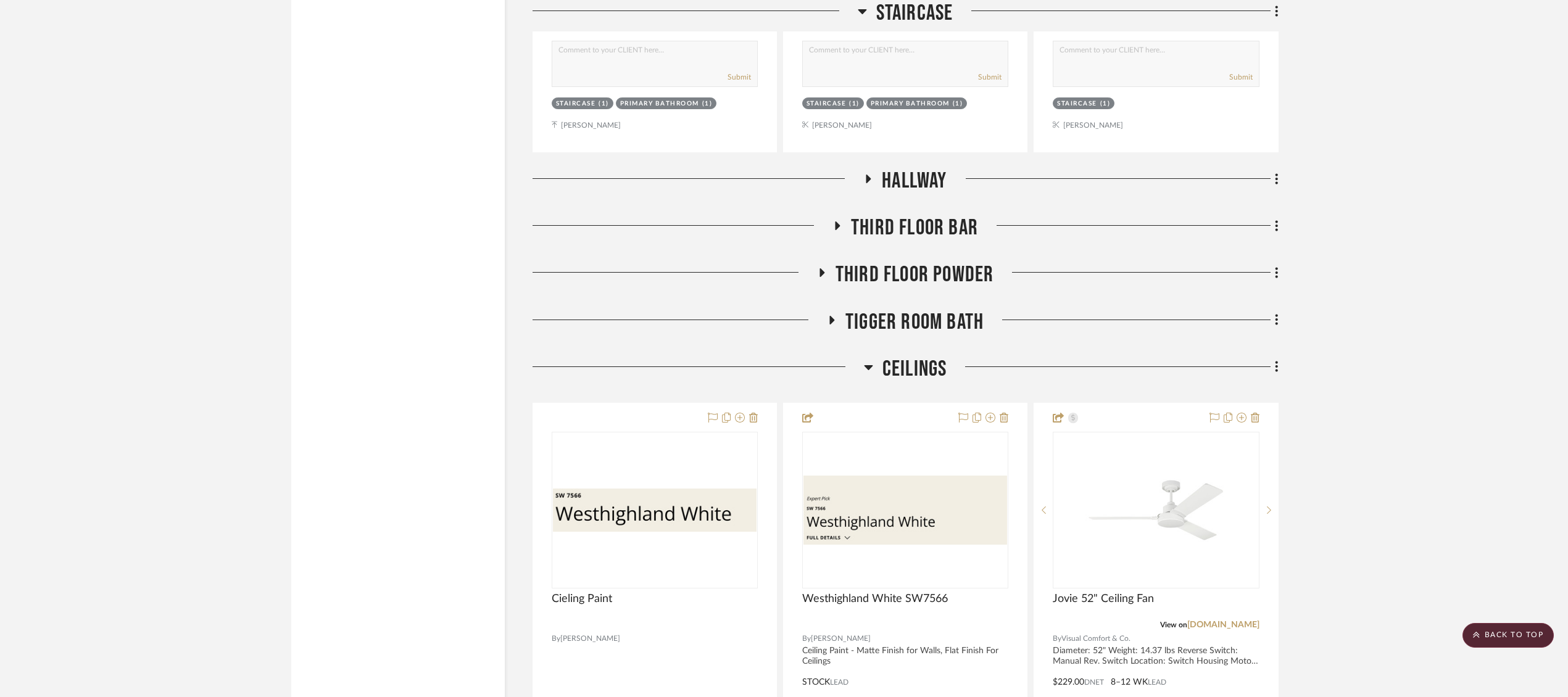
click at [924, 262] on span "Third Floor Powder" at bounding box center [915, 275] width 159 height 26
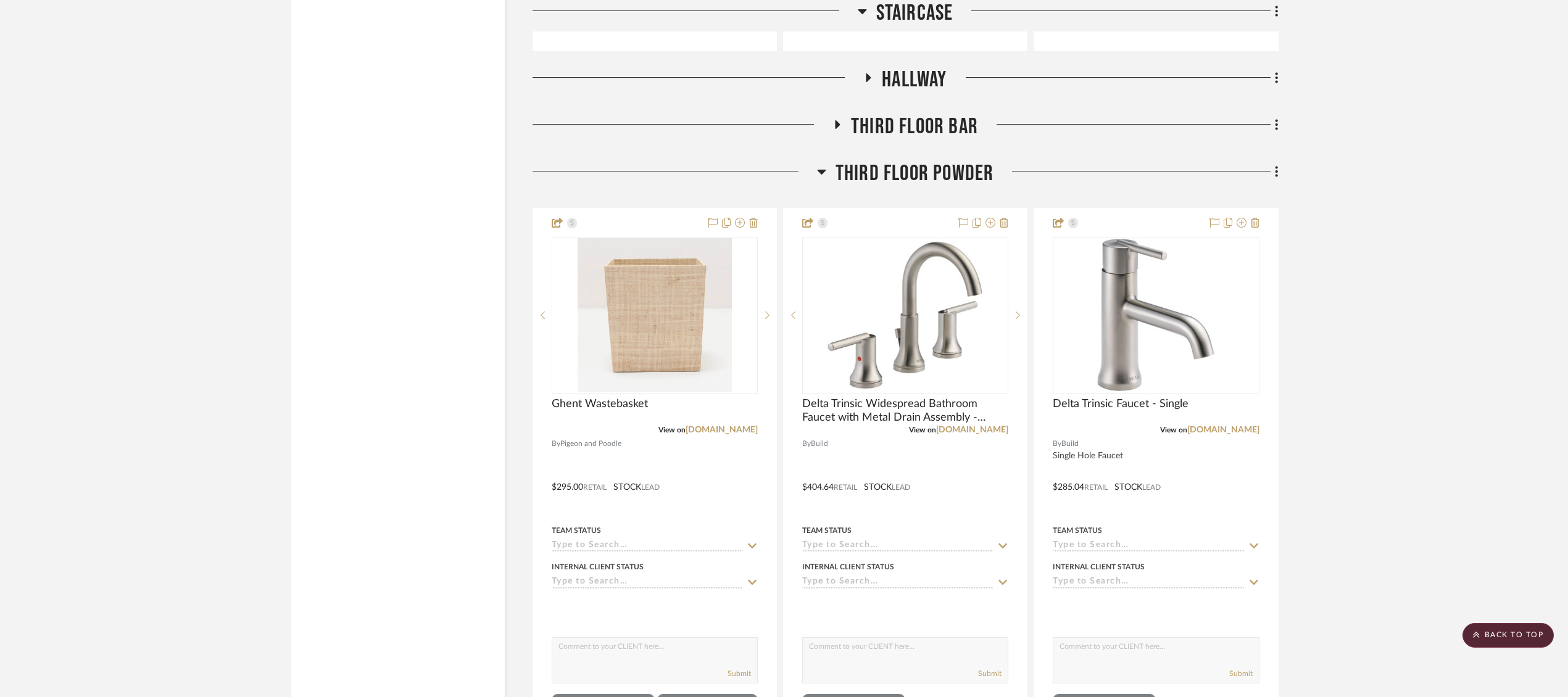
scroll to position [24161, 0]
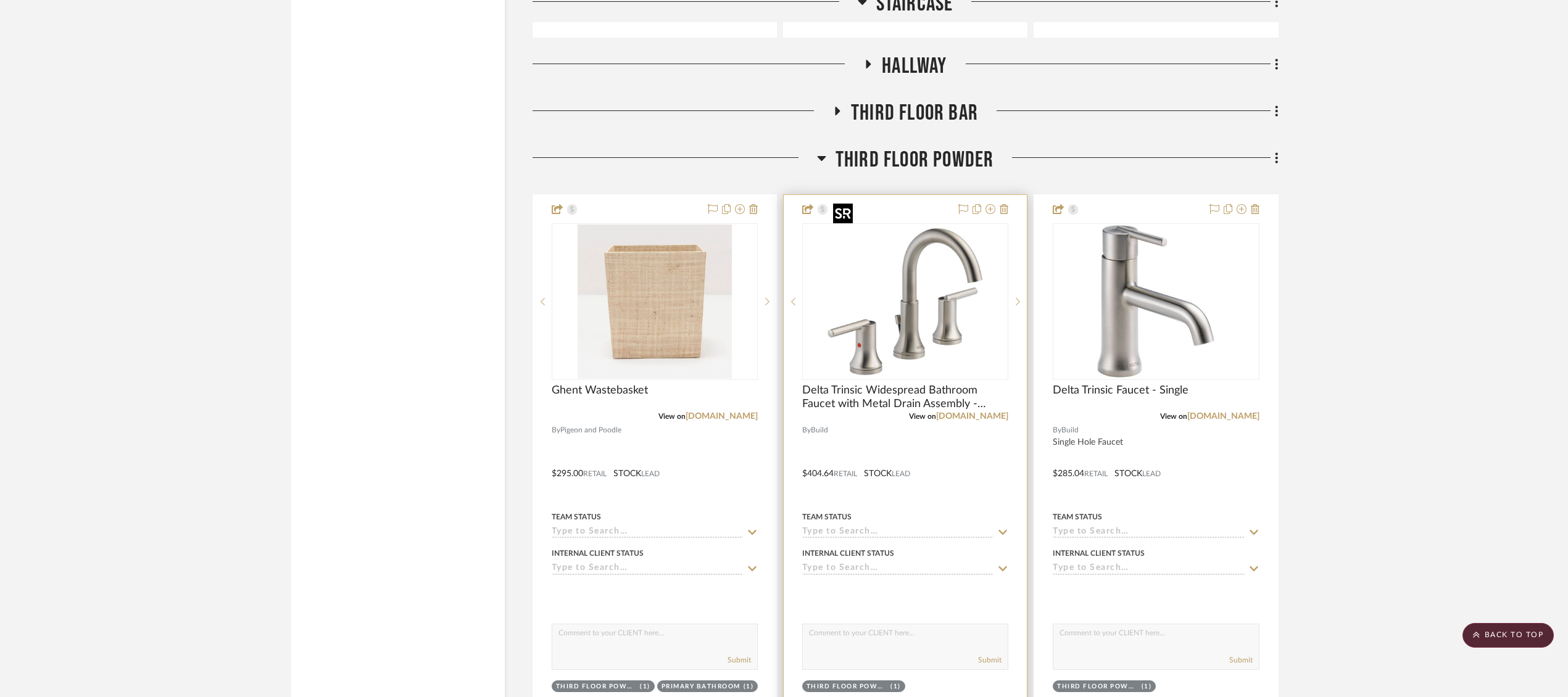
click at [886, 321] on img "0" at bounding box center [905, 302] width 155 height 154
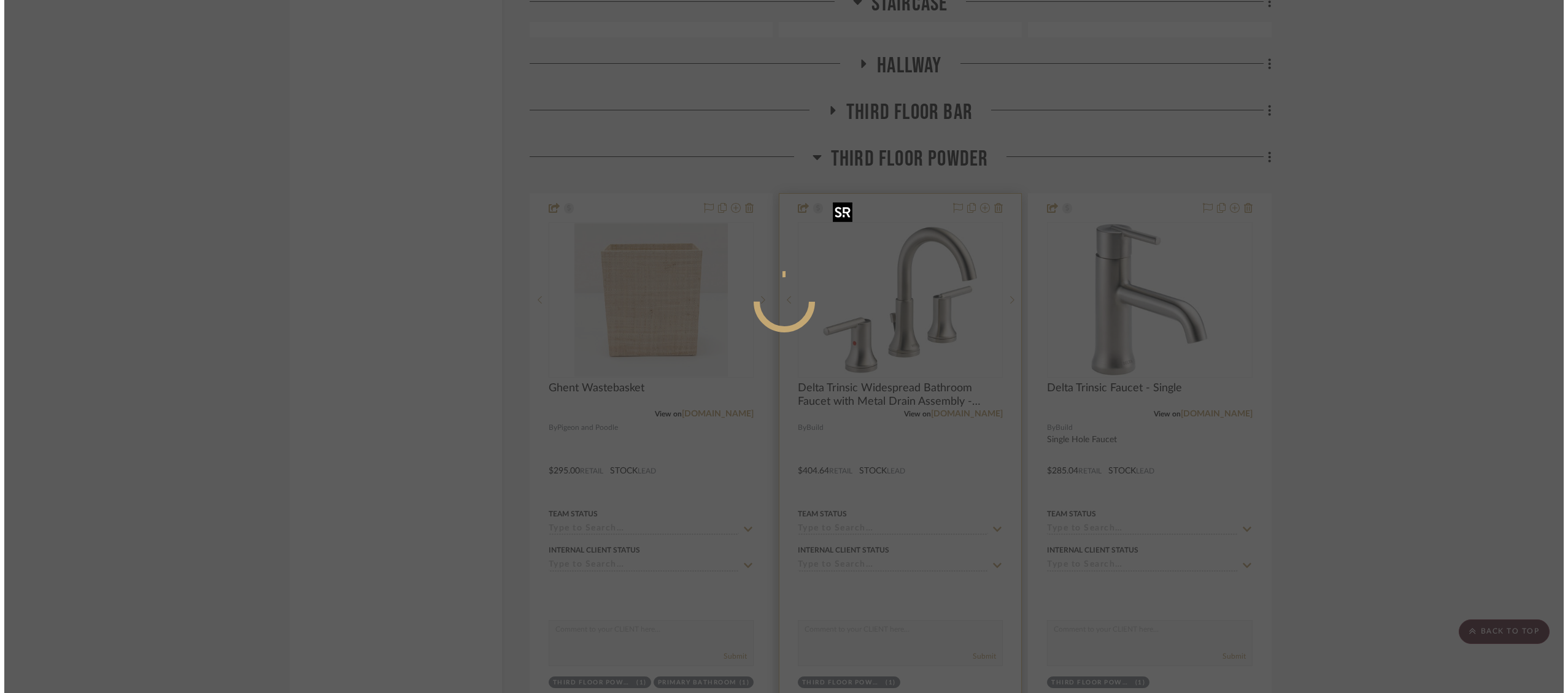
scroll to position [0, 0]
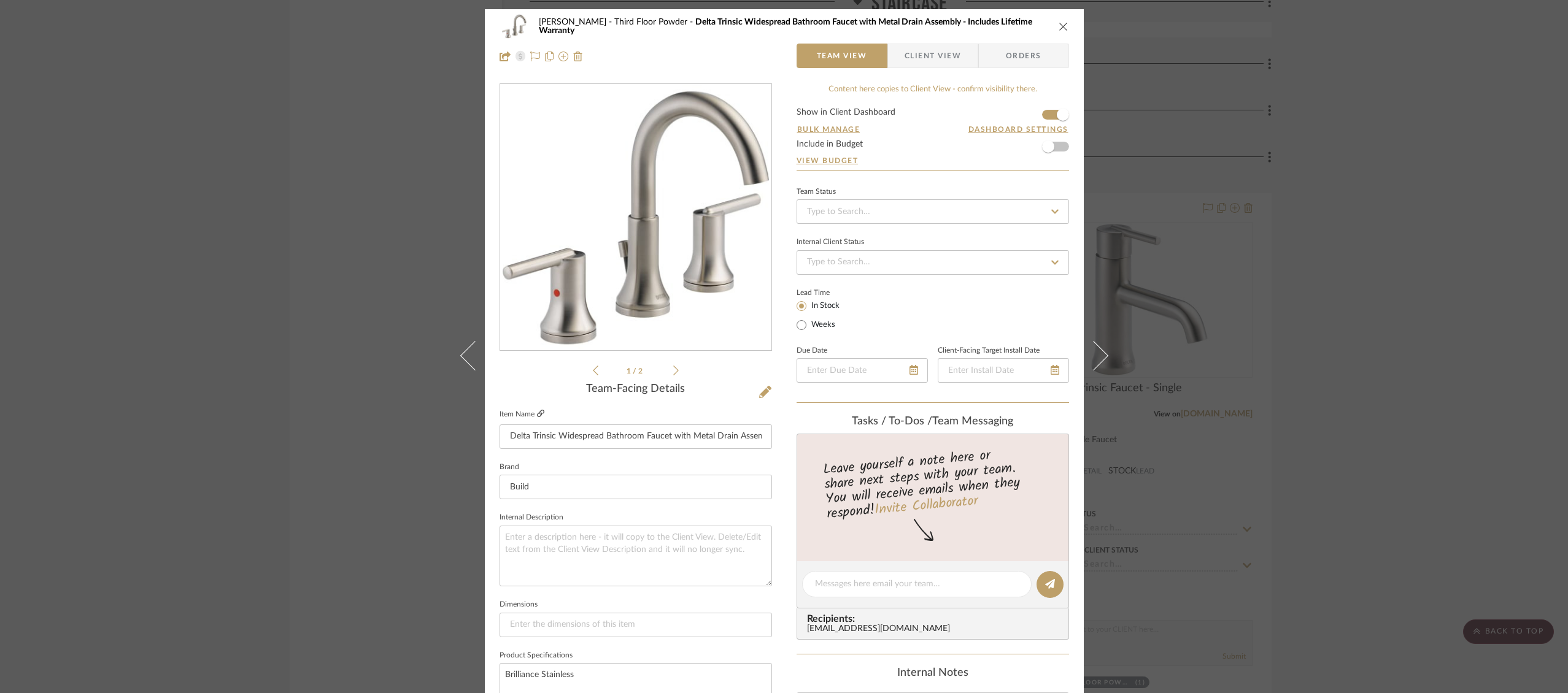
click at [537, 413] on icon at bounding box center [540, 413] width 7 height 7
click at [1063, 26] on icon "close" at bounding box center [1063, 26] width 10 height 10
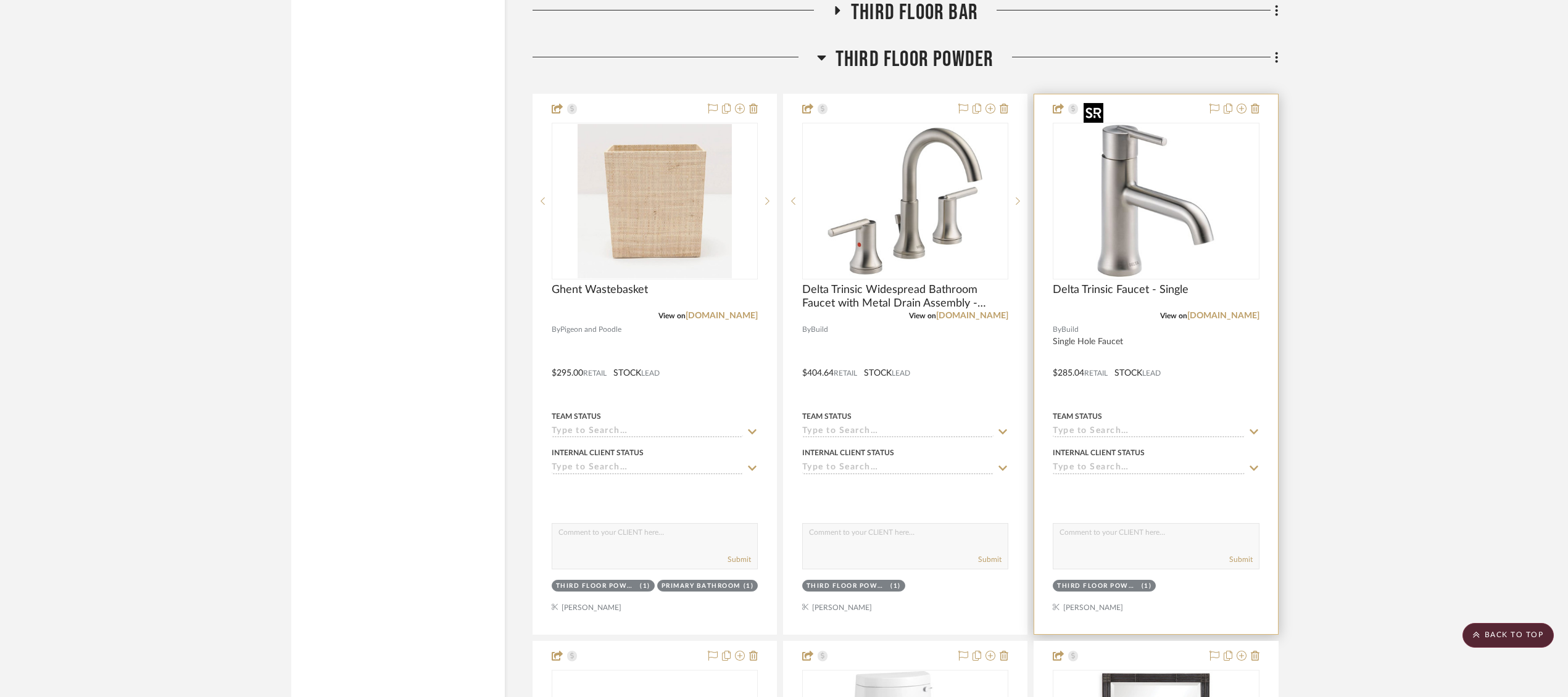
scroll to position [24261, 0]
click at [1122, 188] on img "0" at bounding box center [1155, 202] width 155 height 154
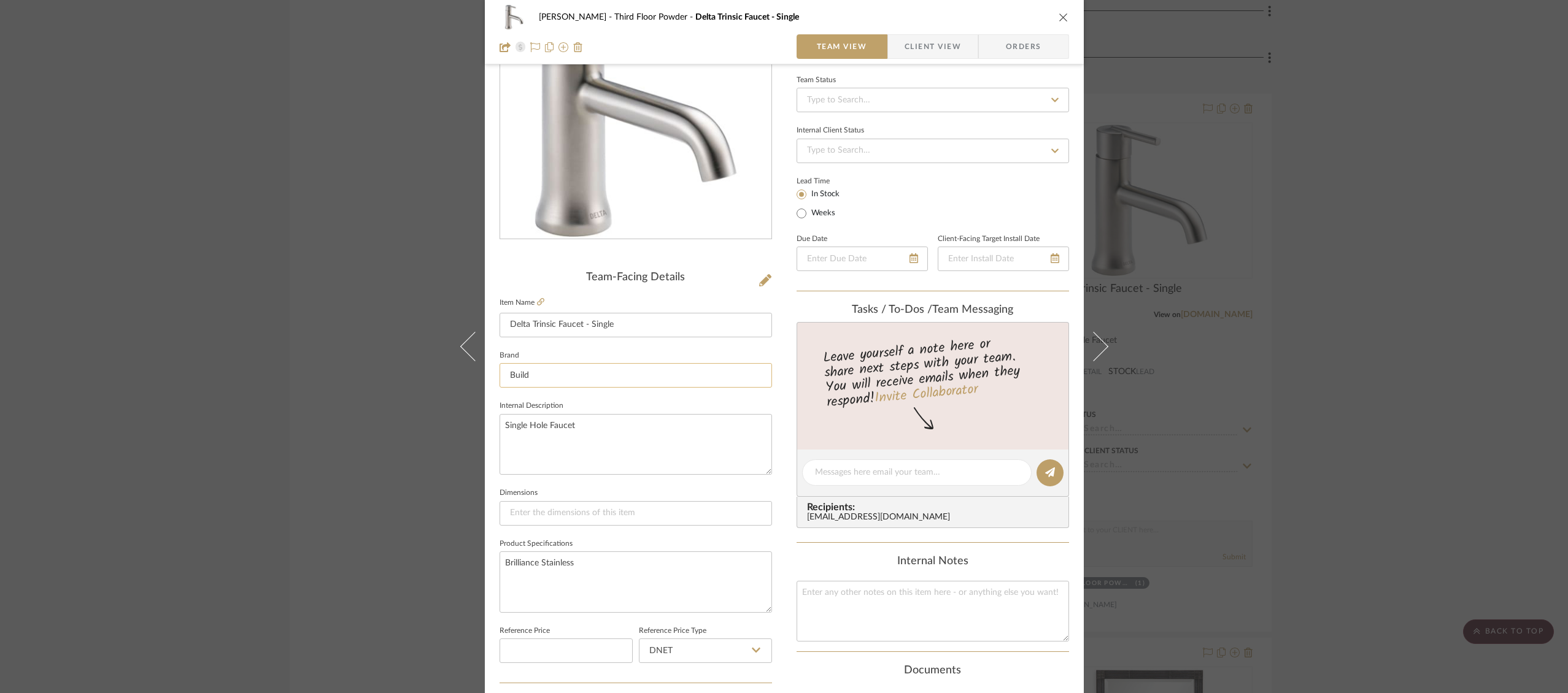
scroll to position [118, 0]
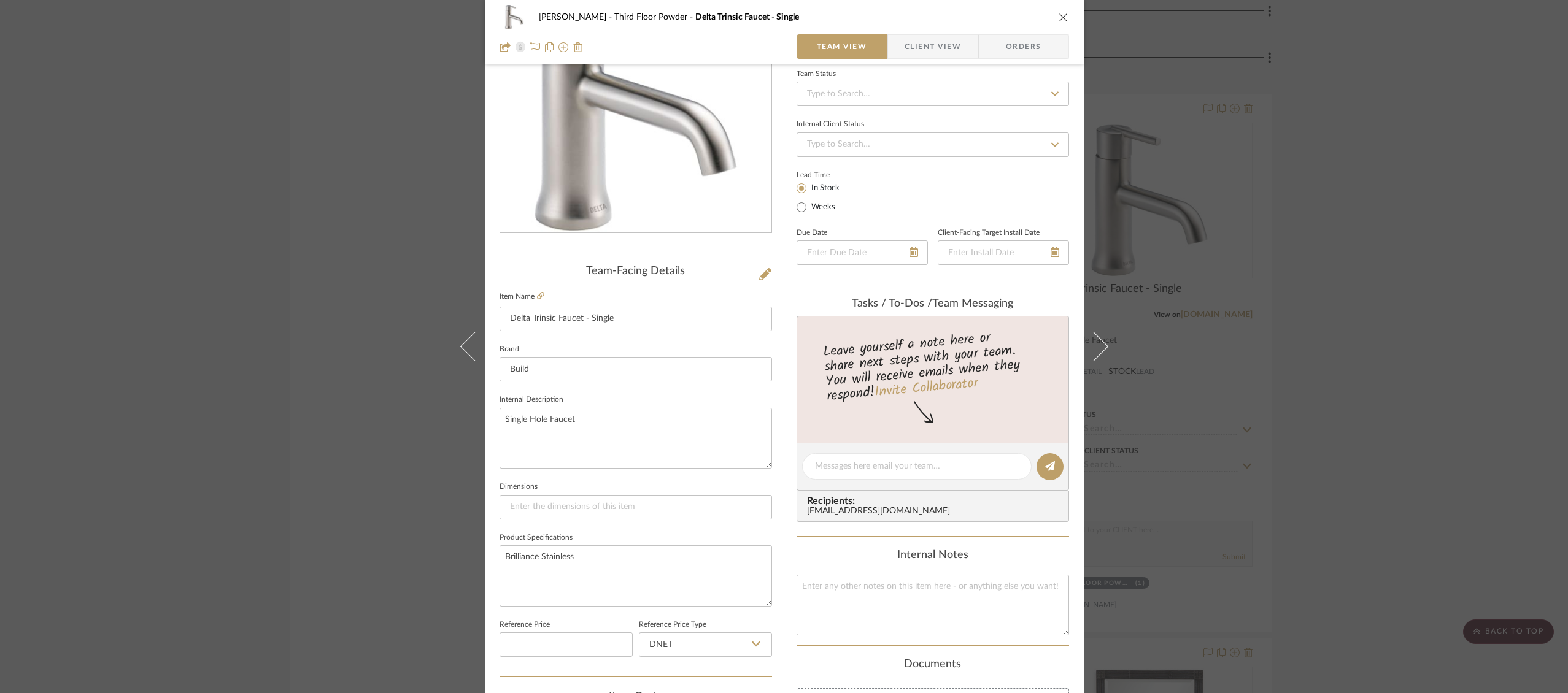
click at [1058, 16] on icon "close" at bounding box center [1063, 17] width 10 height 10
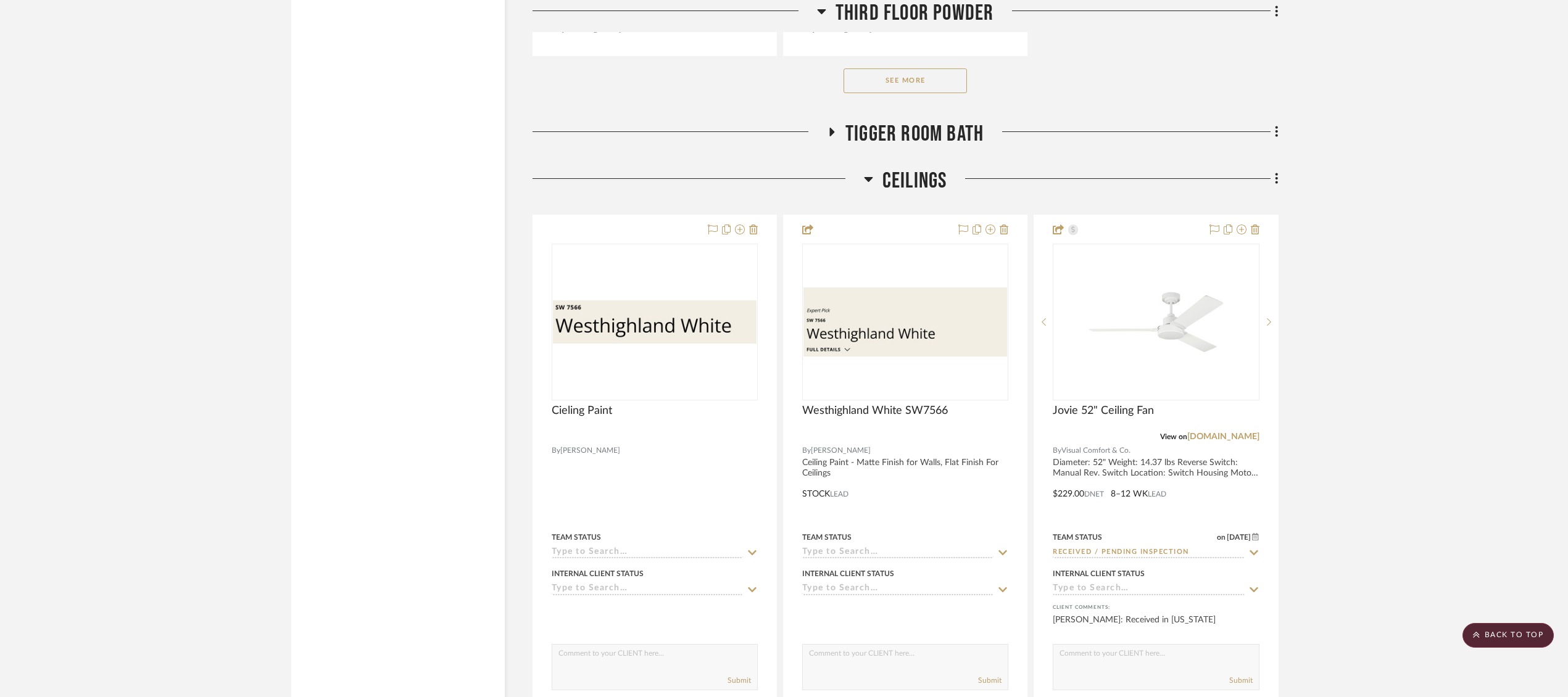
scroll to position [25936, 0]
click at [901, 119] on span "Tigger Room Bath" at bounding box center [914, 133] width 138 height 26
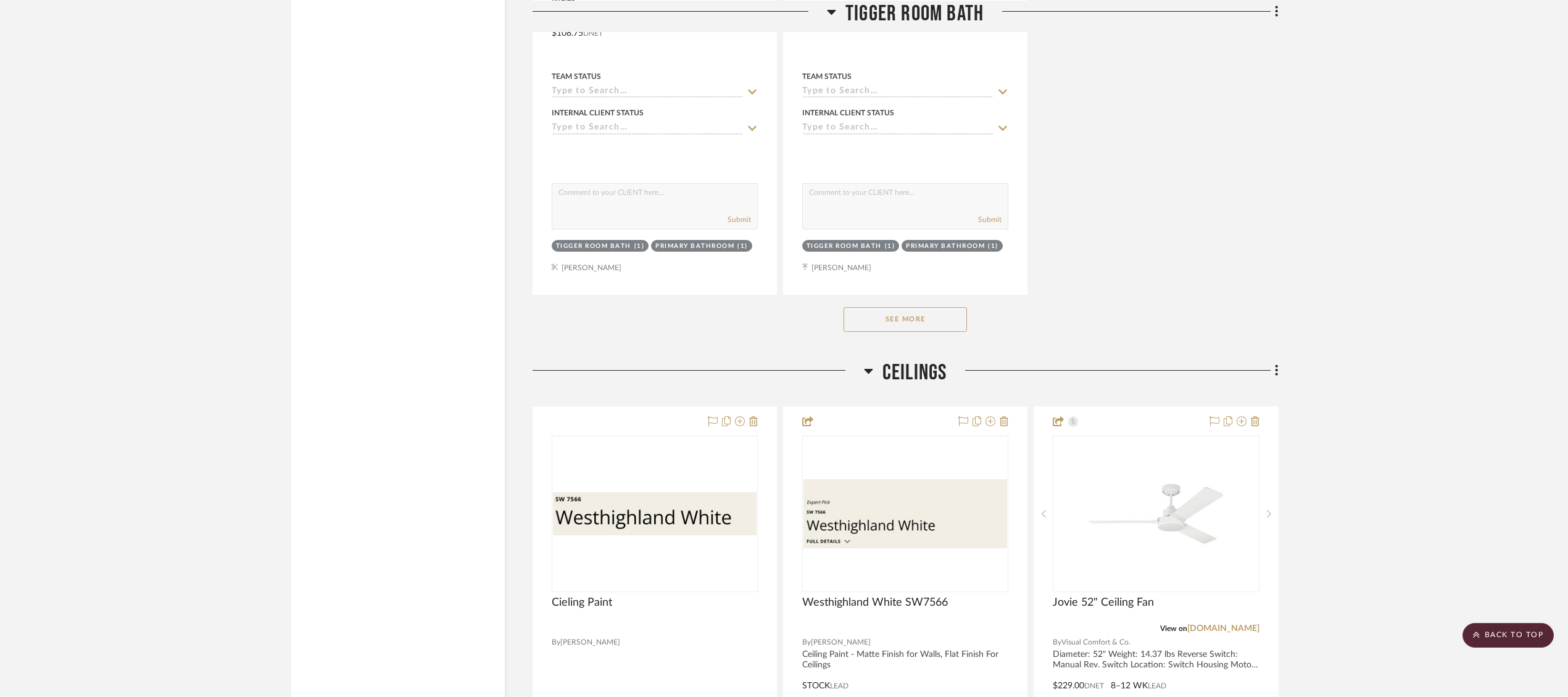
click at [935, 307] on button "See More" at bounding box center [905, 320] width 124 height 25
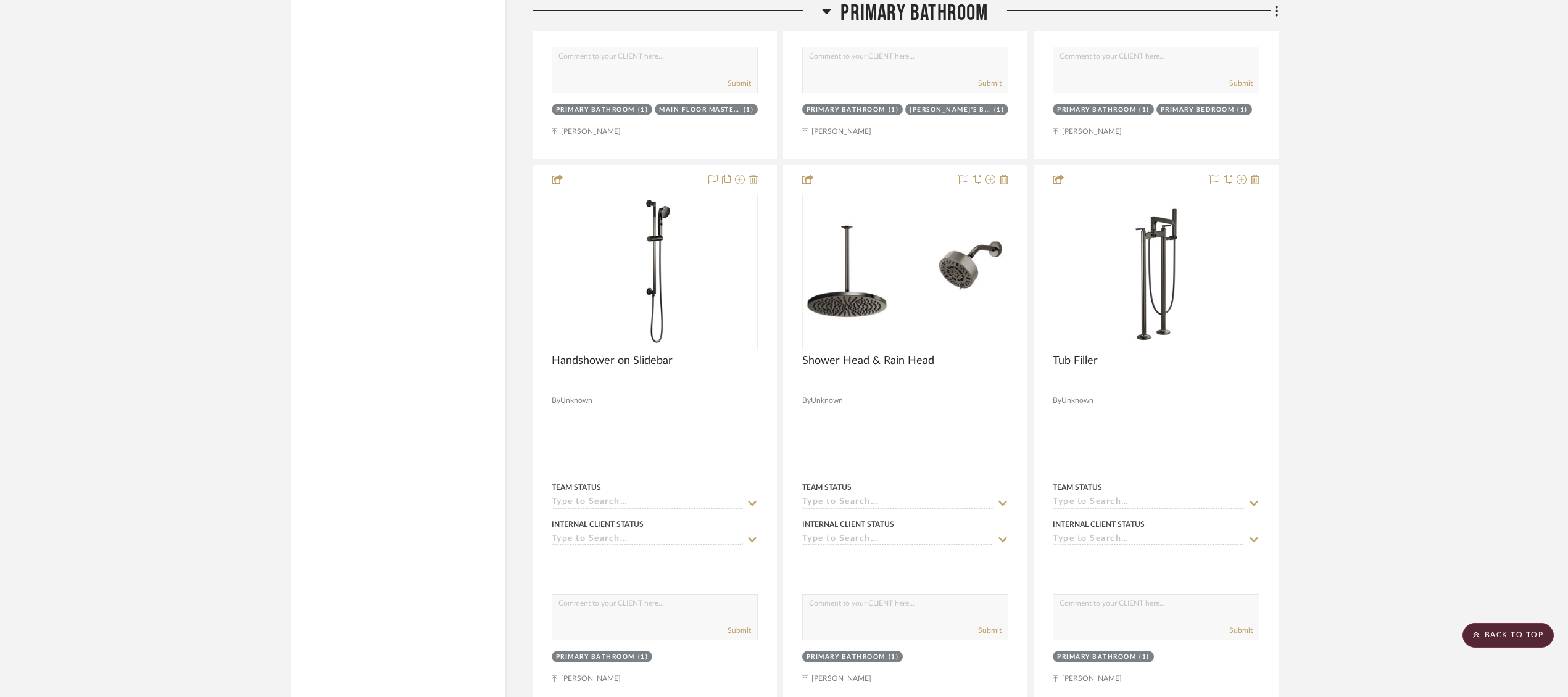
scroll to position [5804, 0]
click at [1176, 271] on img "0" at bounding box center [1156, 271] width 107 height 154
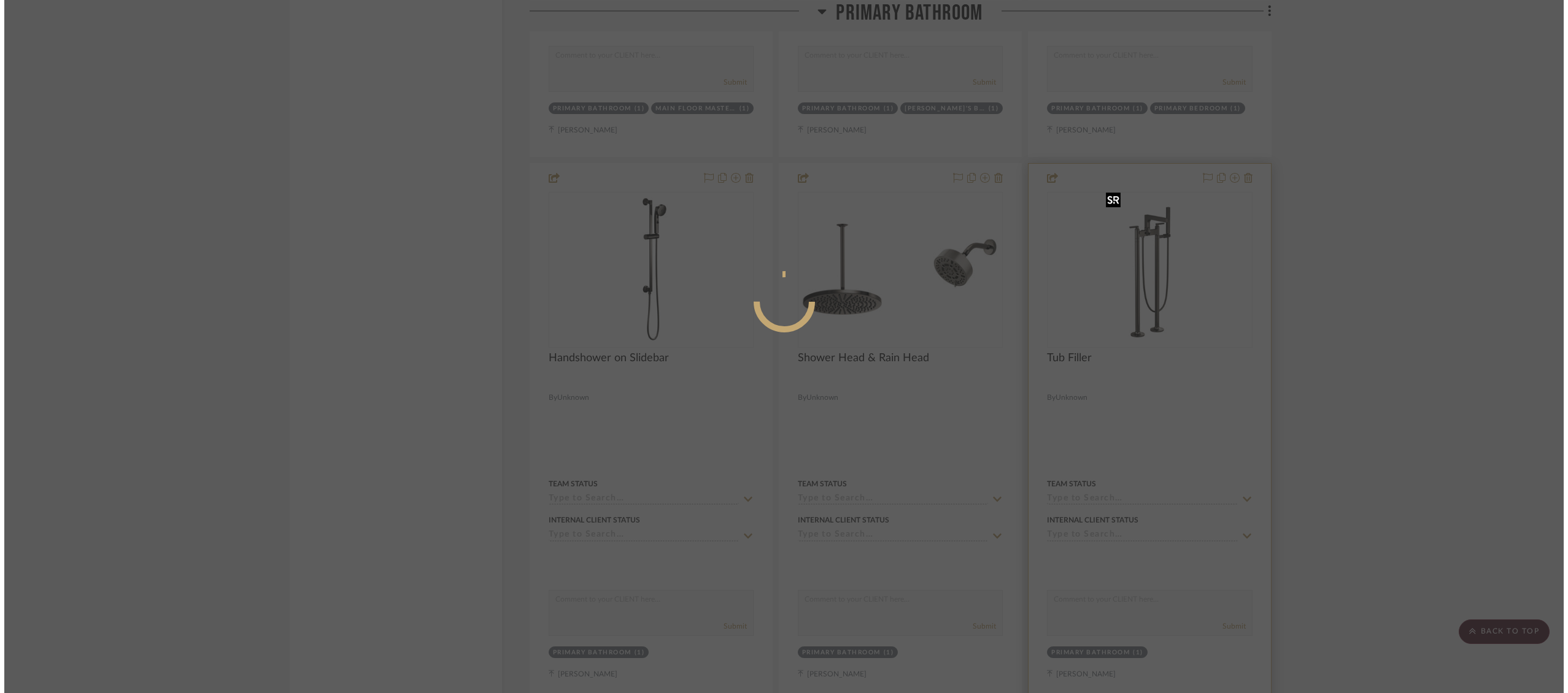
scroll to position [0, 0]
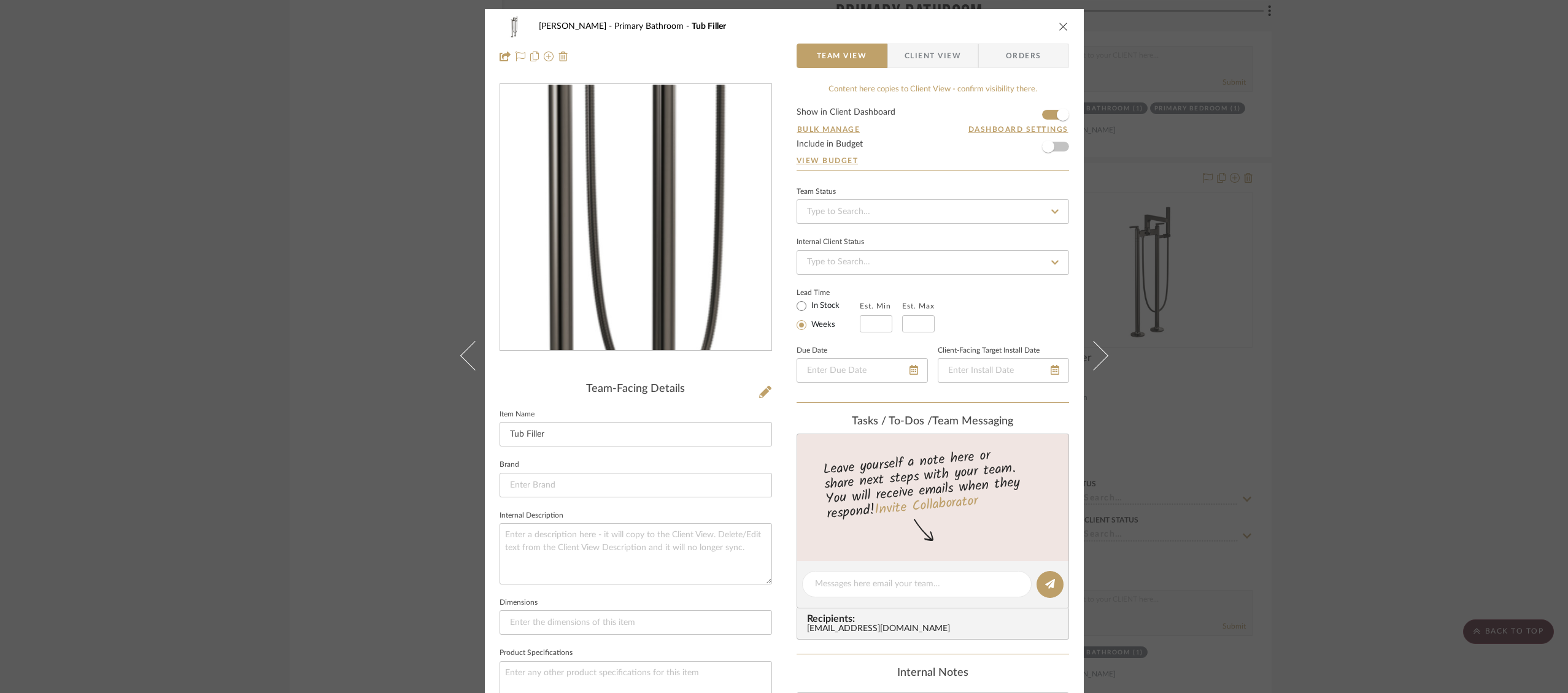
click at [635, 230] on img "0" at bounding box center [636, 217] width 185 height 266
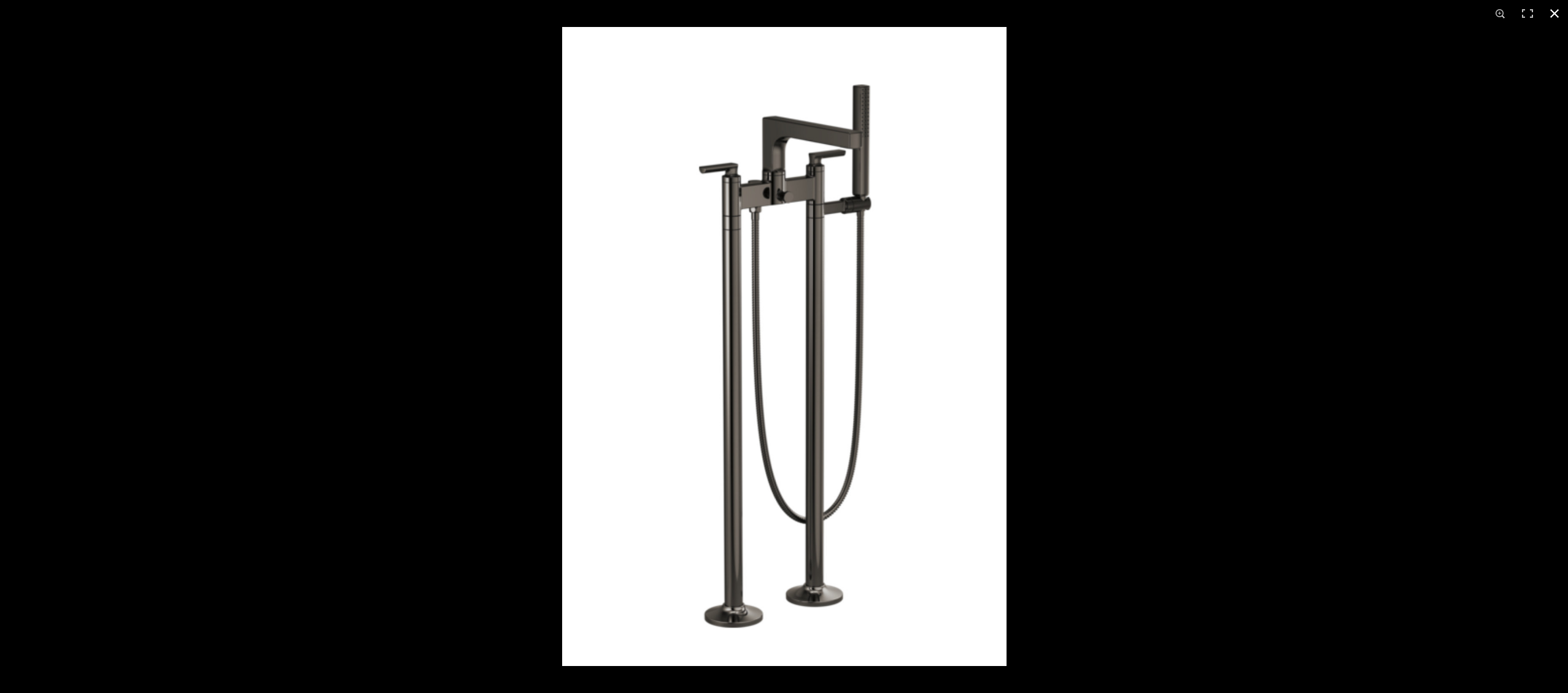
click at [1551, 17] on button at bounding box center [1554, 13] width 27 height 27
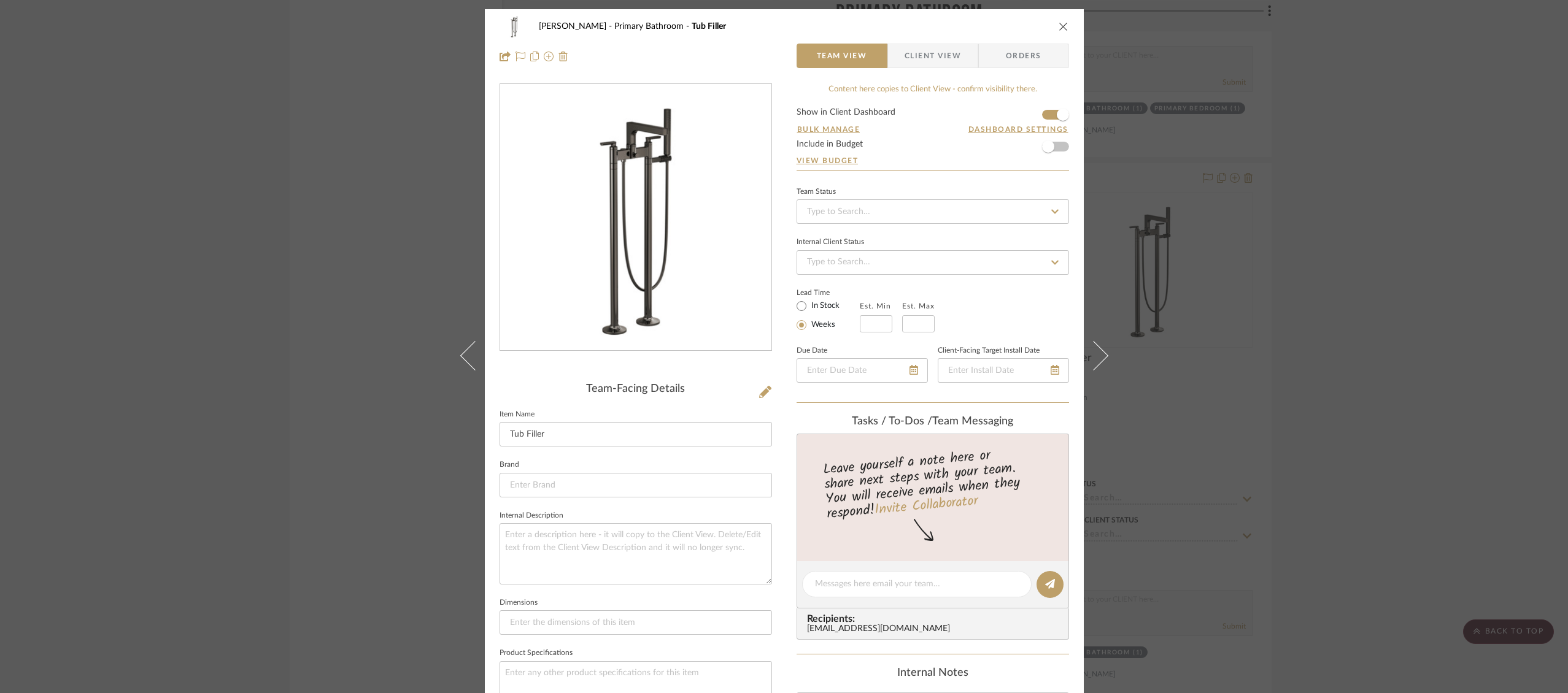
click at [1063, 26] on icon "close" at bounding box center [1063, 26] width 10 height 10
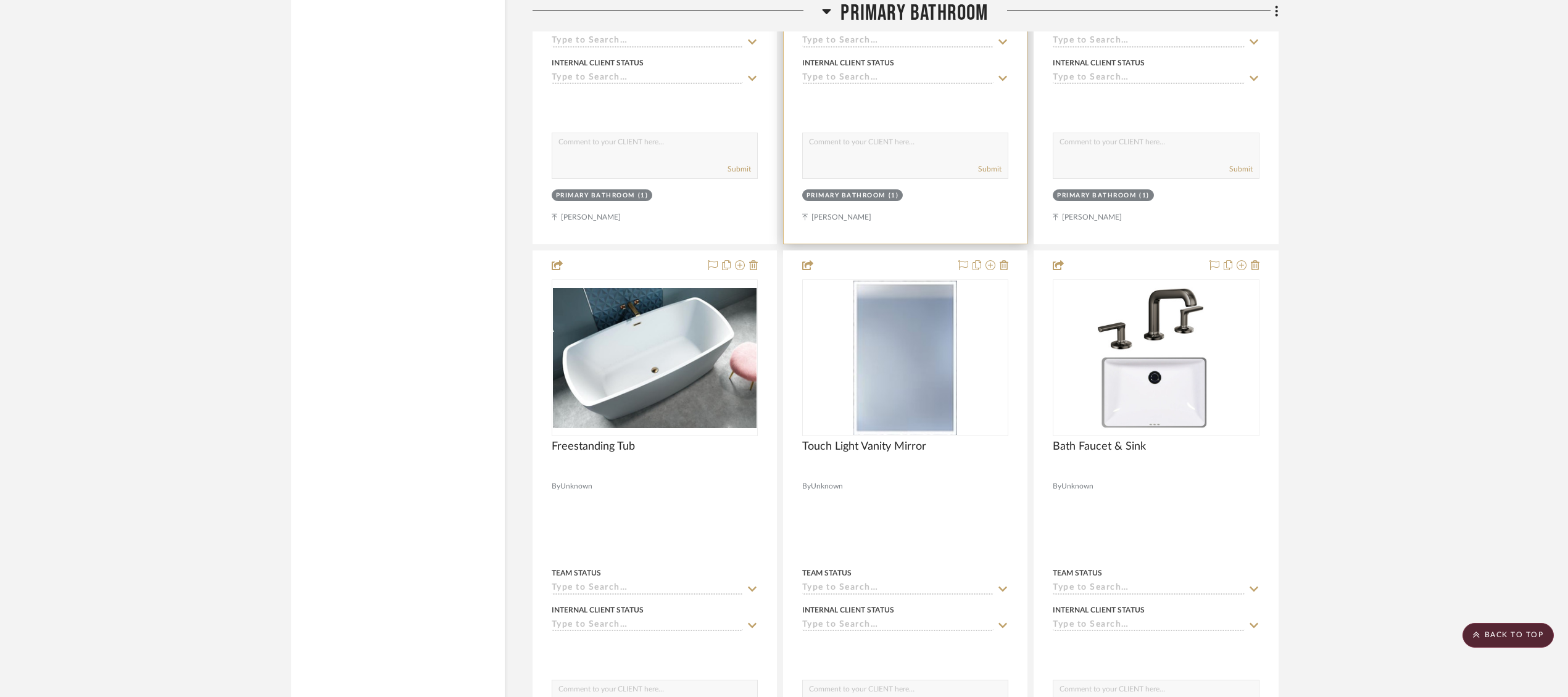
scroll to position [6269, 0]
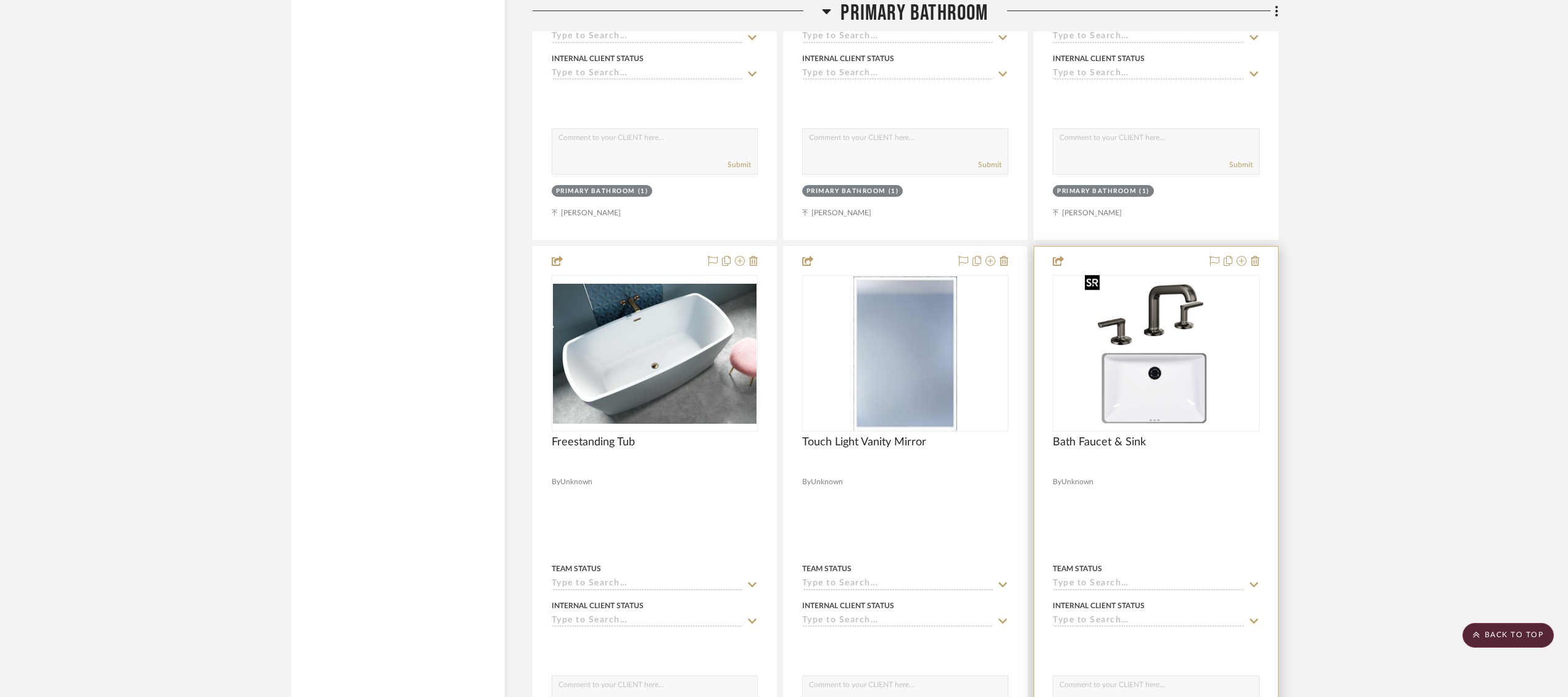
click at [1169, 306] on img "0" at bounding box center [1155, 354] width 152 height 154
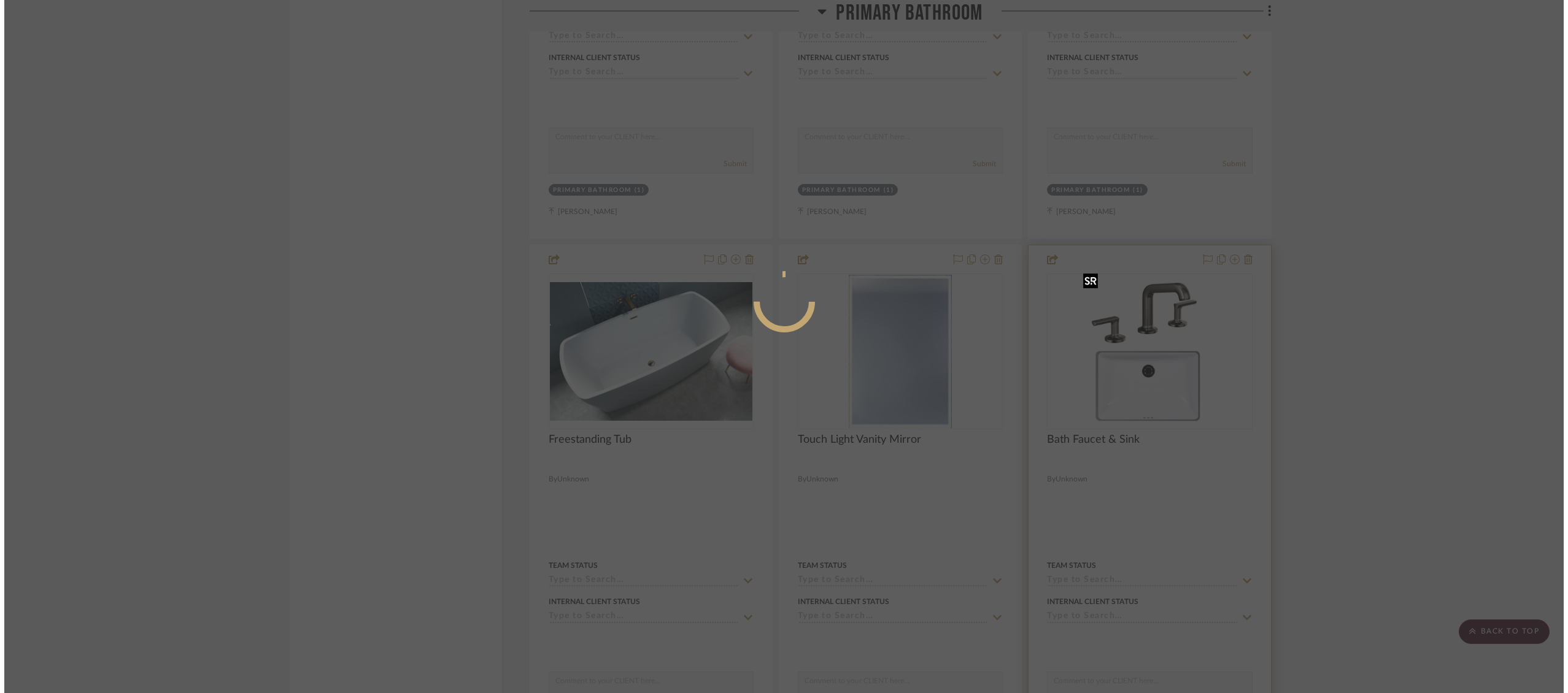
scroll to position [0, 0]
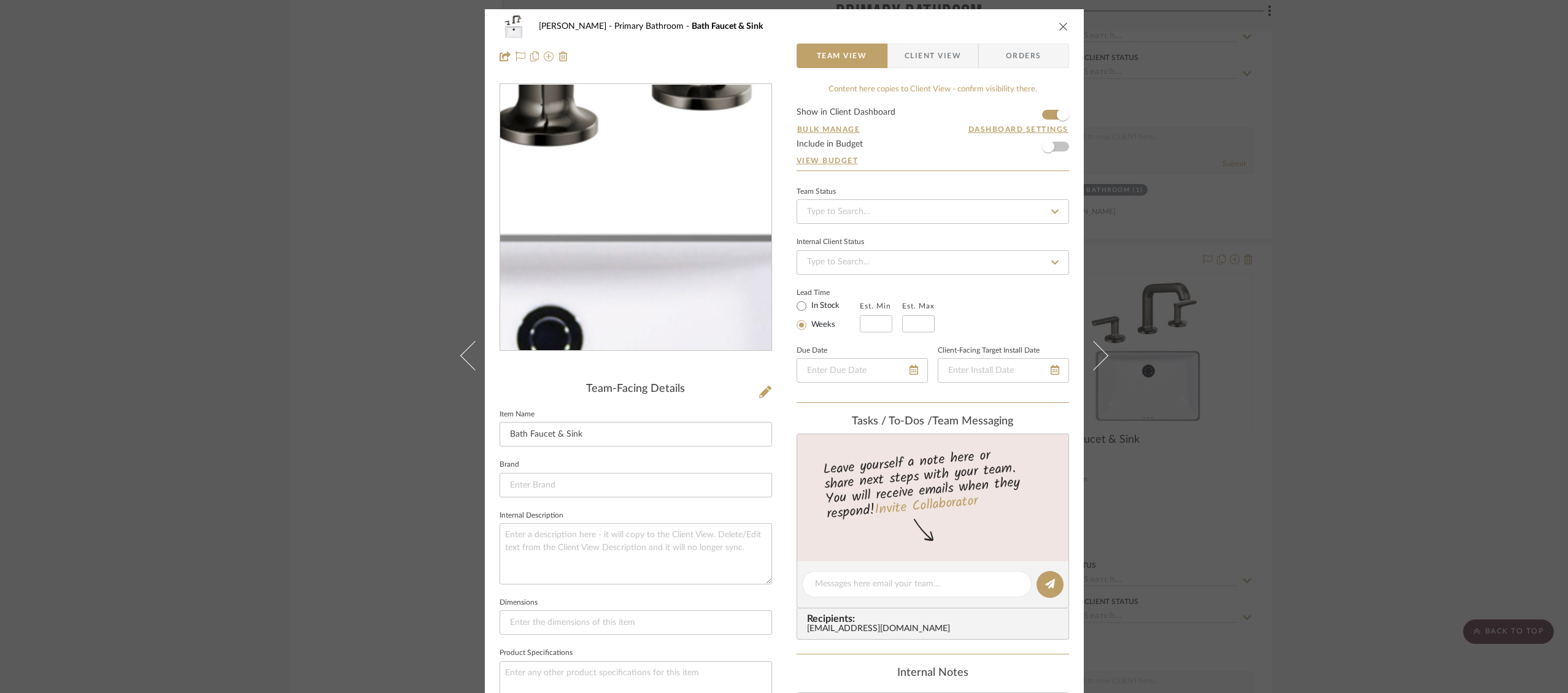
click at [657, 211] on img "0" at bounding box center [635, 217] width 261 height 266
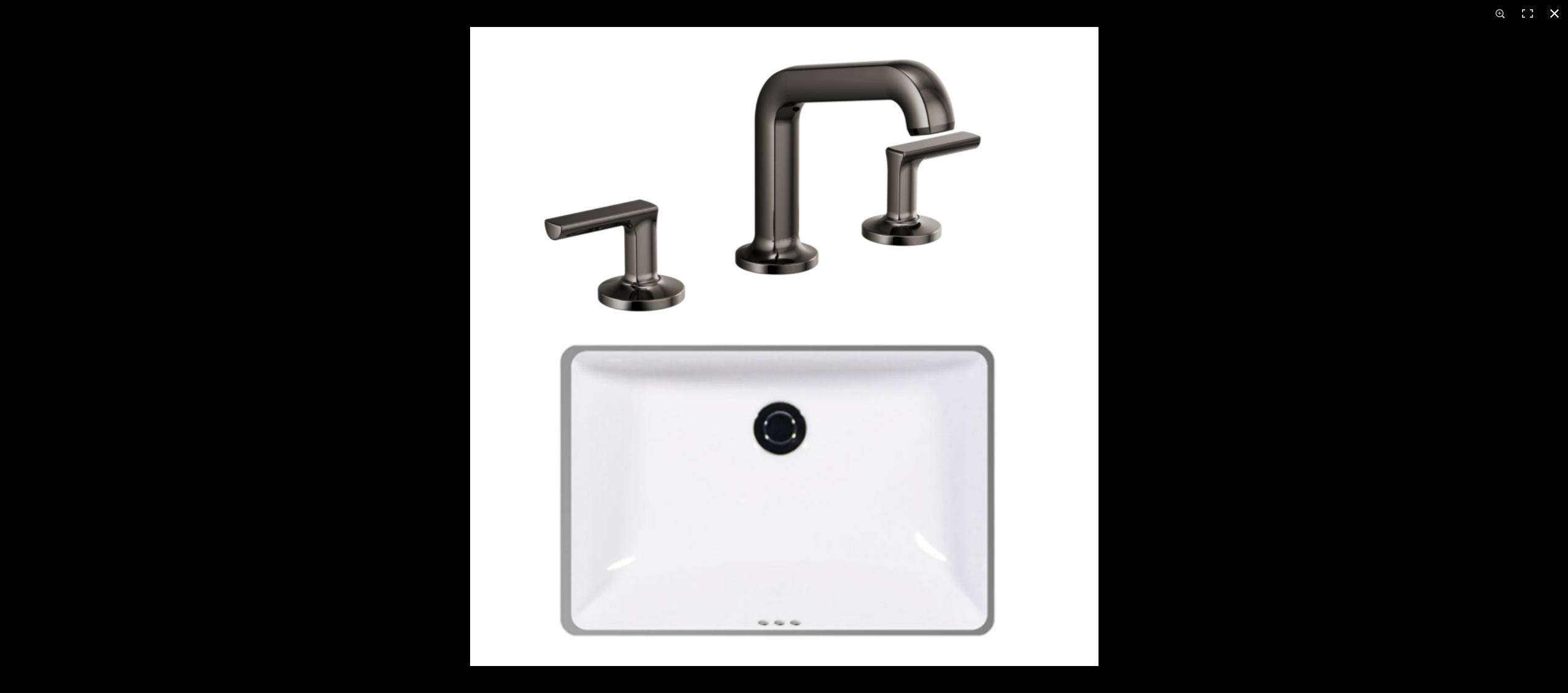
click at [1558, 17] on button at bounding box center [1554, 13] width 27 height 27
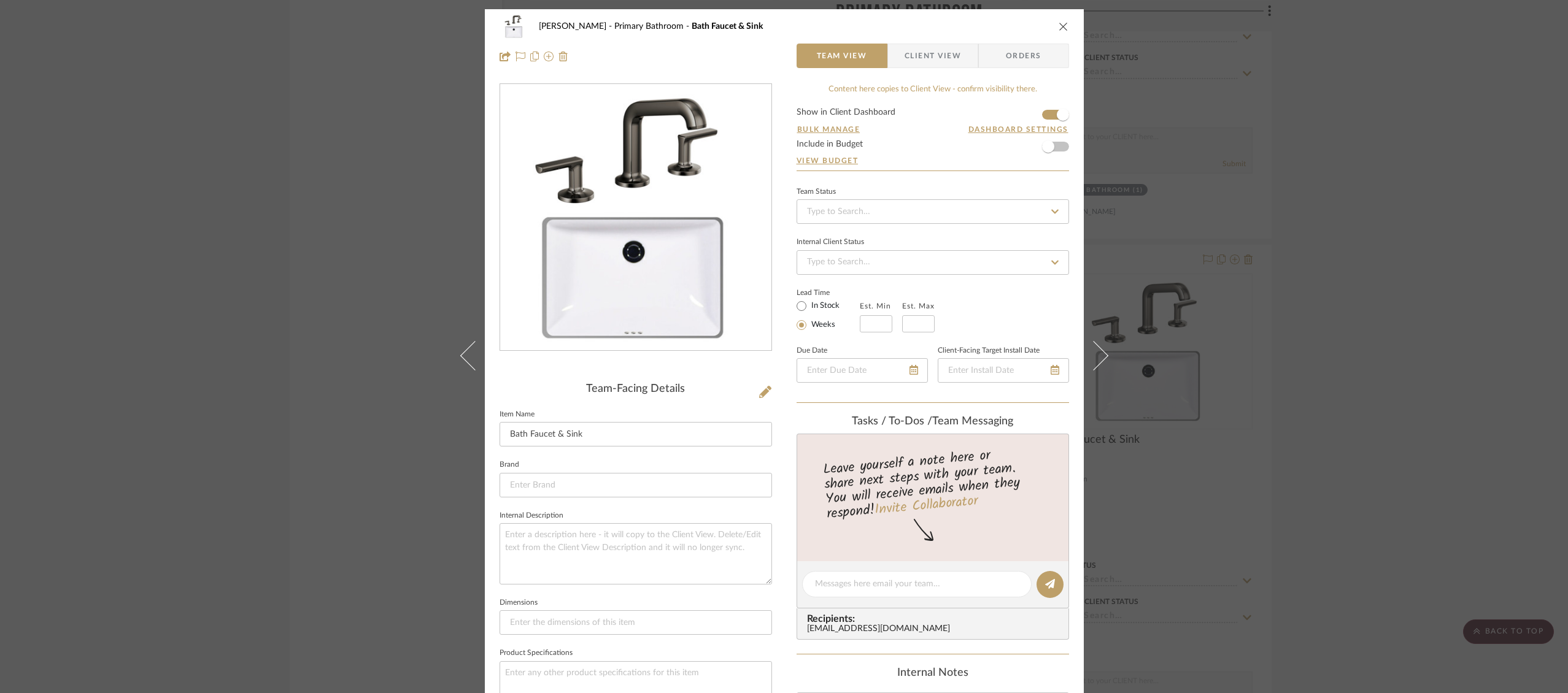
click at [1061, 25] on icon "close" at bounding box center [1063, 26] width 10 height 10
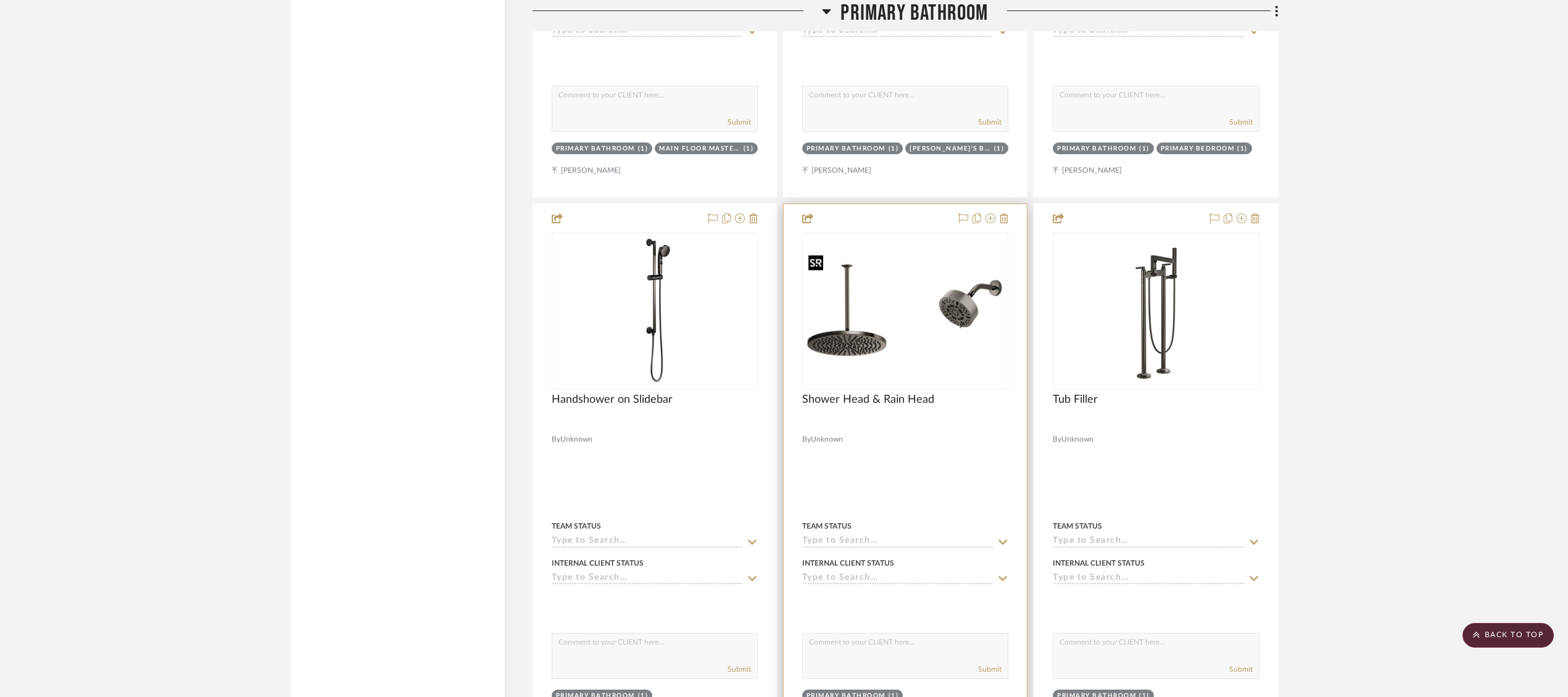
scroll to position [5507, 0]
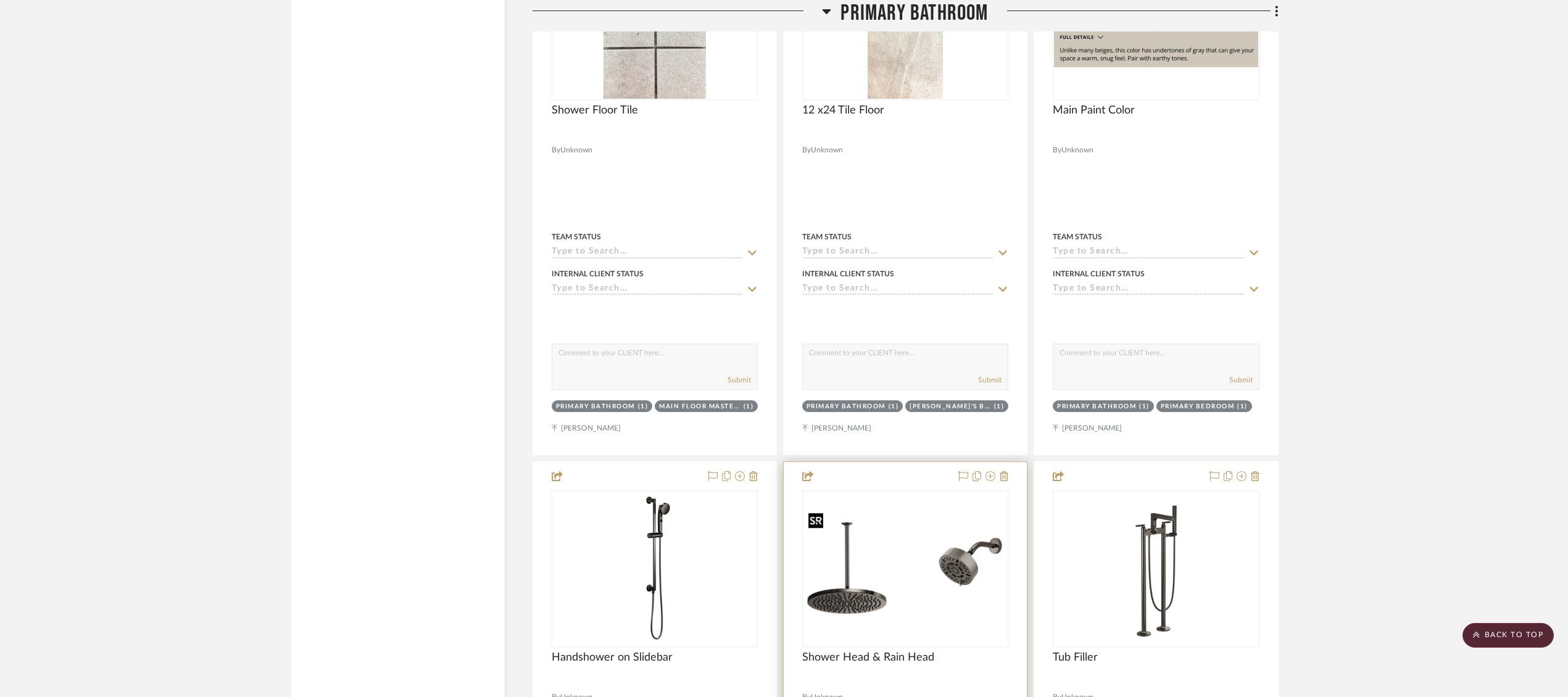
click at [840, 564] on img "0" at bounding box center [905, 568] width 204 height 110
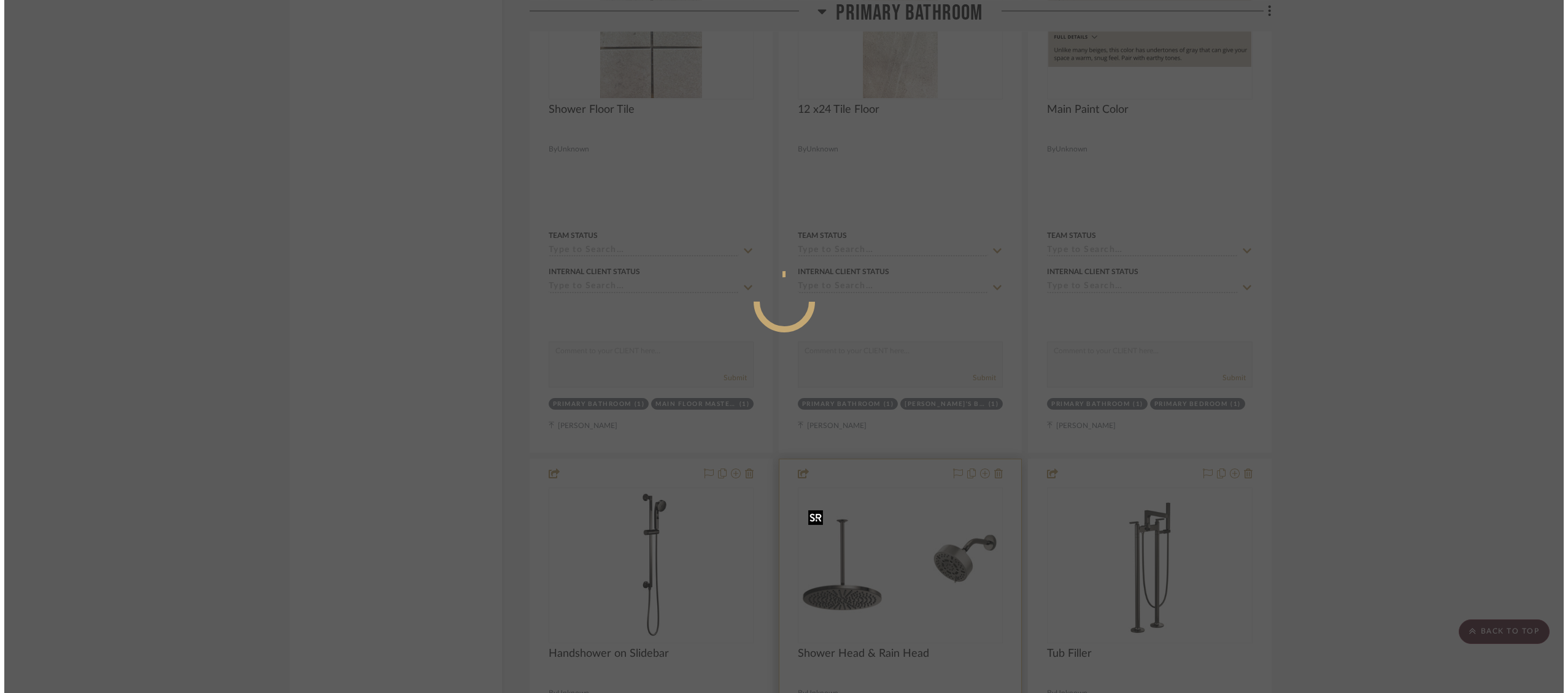
scroll to position [0, 0]
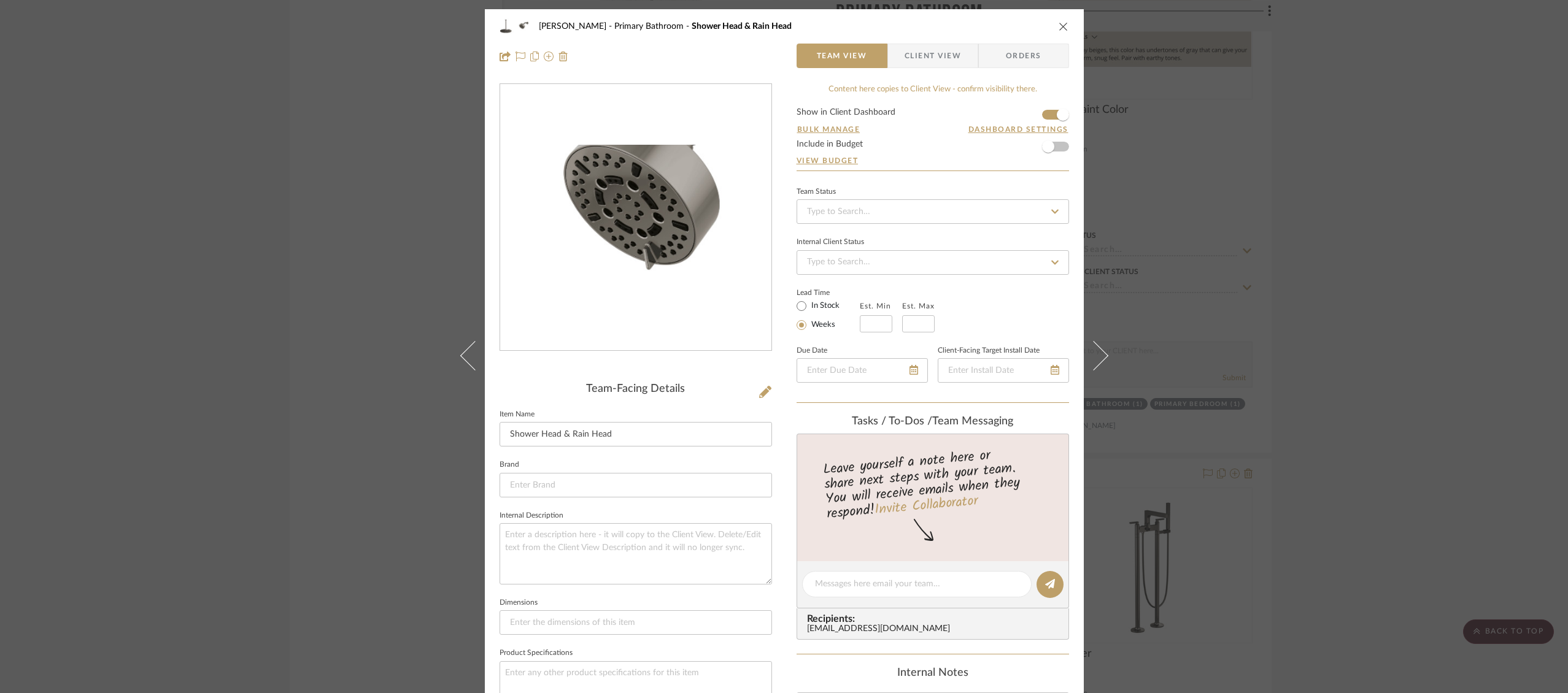
click at [699, 224] on img "0" at bounding box center [636, 218] width 272 height 147
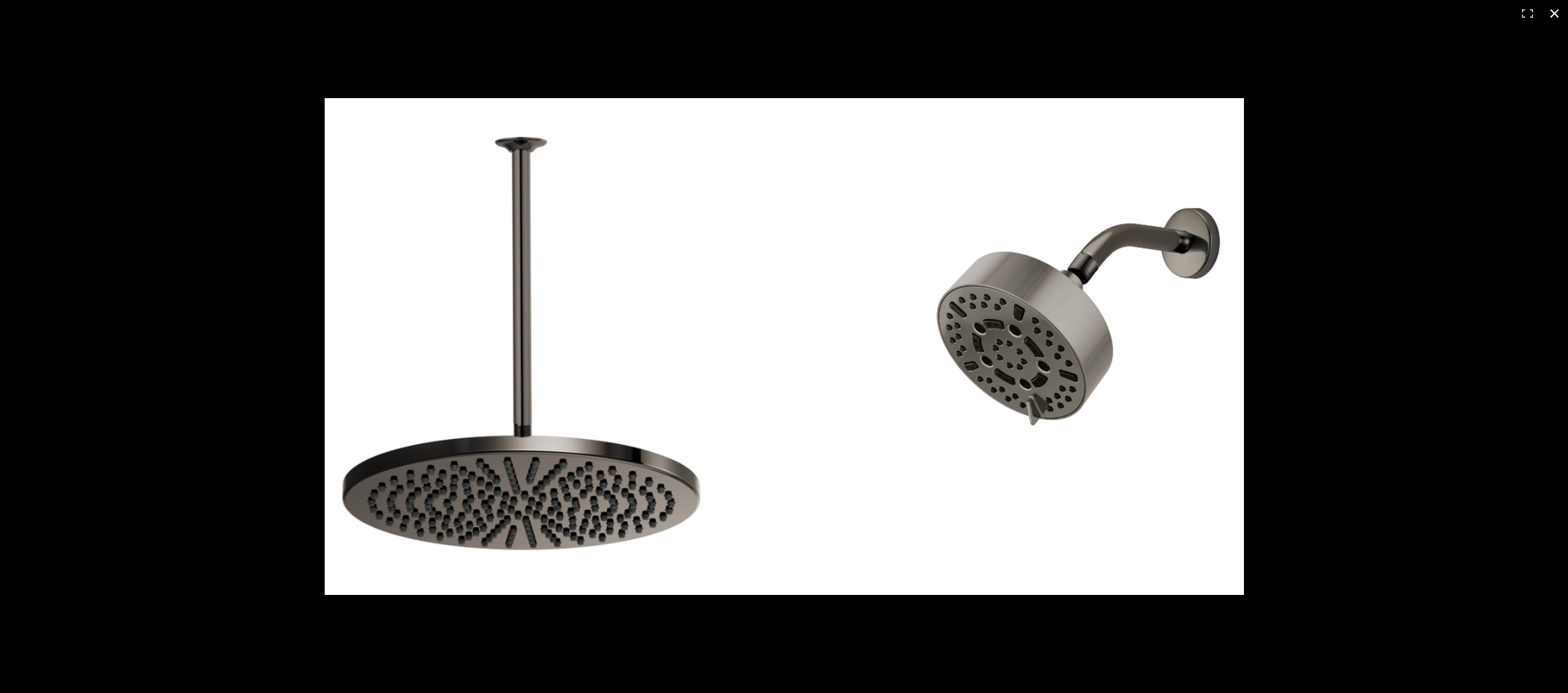
click at [1557, 16] on button at bounding box center [1554, 13] width 27 height 27
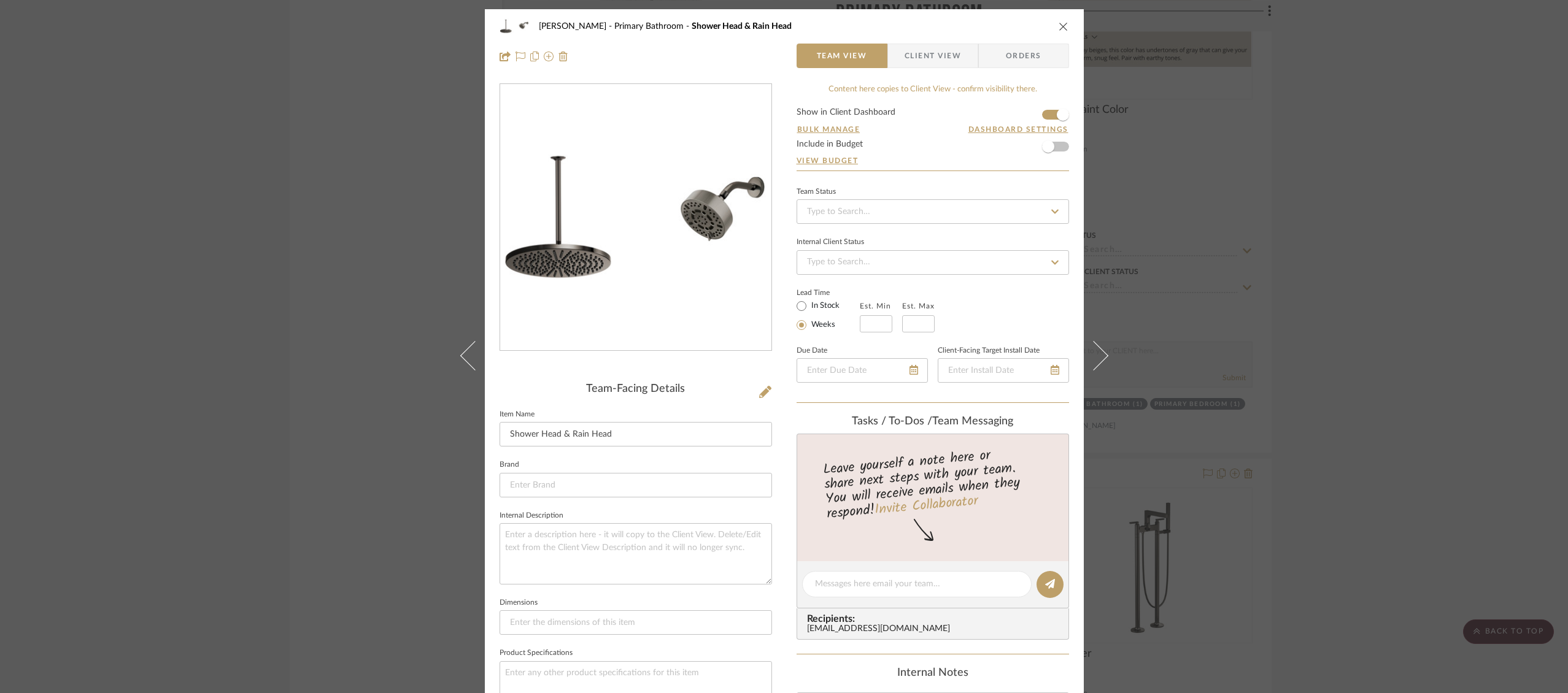
click at [1058, 24] on icon "close" at bounding box center [1063, 26] width 10 height 10
